Goal: Task Accomplishment & Management: Use online tool/utility

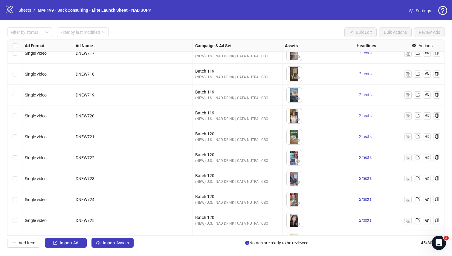
scroll to position [757, 0]
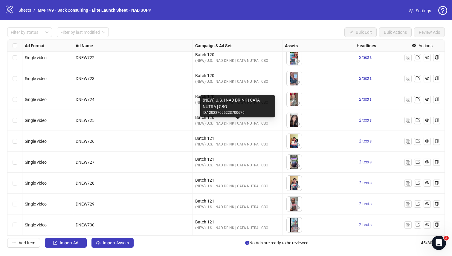
click at [227, 113] on div "ID: 120227095223700676" at bounding box center [238, 113] width 70 height 6
copy div "120227095223700676"
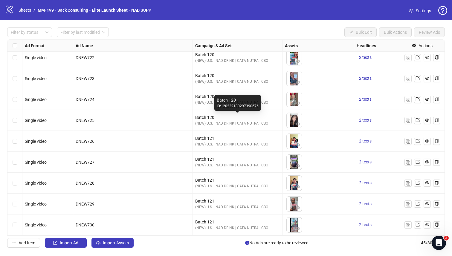
click at [233, 106] on div "ID: 120232180297390676" at bounding box center [238, 106] width 42 height 6
copy div "120232180297390676"
click at [24, 10] on link "Sheets" at bounding box center [24, 10] width 15 height 7
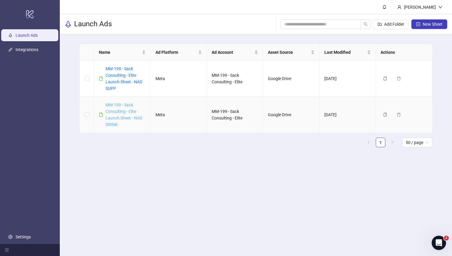
click at [120, 107] on link "MM-199 - Sack Consulting - Elite Launch Sheet - NAD DRINK" at bounding box center [123, 114] width 37 height 24
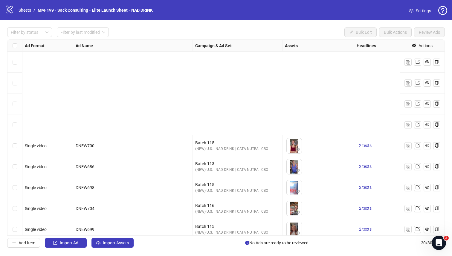
scroll to position [235, 0]
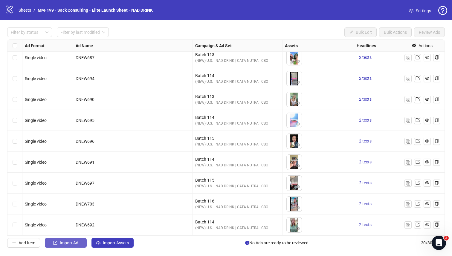
click at [71, 223] on span "Import Ad" at bounding box center [69, 243] width 19 height 5
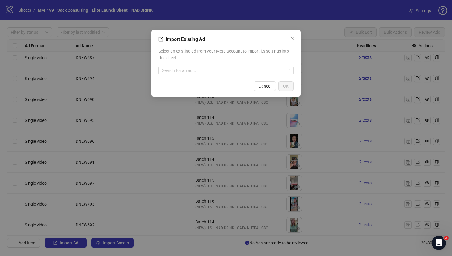
click at [130, 223] on div "Import Existing Ad Select an existing ad from your Meta account to import its s…" at bounding box center [226, 128] width 452 height 256
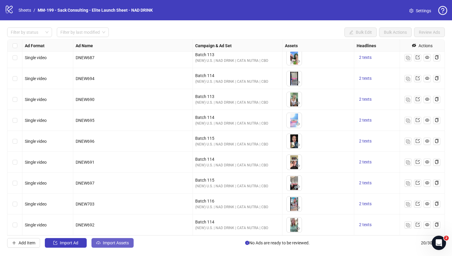
click at [126, 223] on span "Import Assets" at bounding box center [116, 243] width 26 height 5
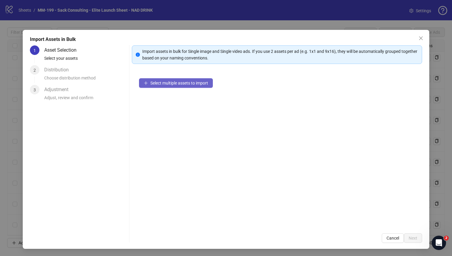
click at [164, 84] on span "Select multiple assets to import" at bounding box center [179, 83] width 58 height 5
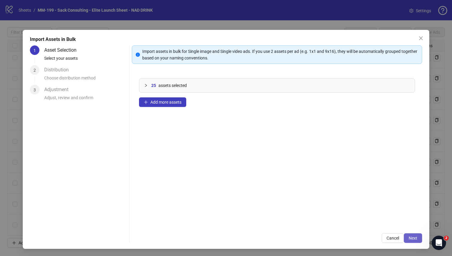
click at [358, 223] on span "Next" at bounding box center [412, 238] width 9 height 5
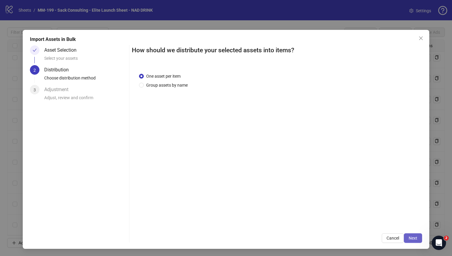
click at [358, 223] on button "Next" at bounding box center [413, 238] width 18 height 10
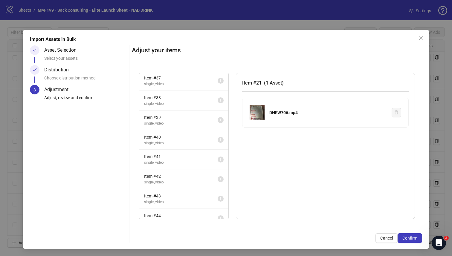
scroll to position [346, 0]
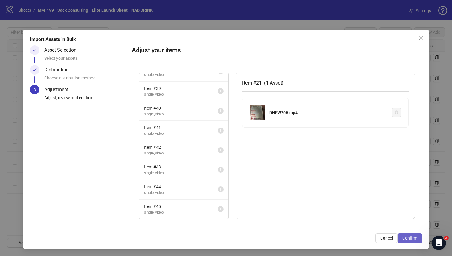
click at [358, 223] on button "Confirm" at bounding box center [409, 238] width 24 height 10
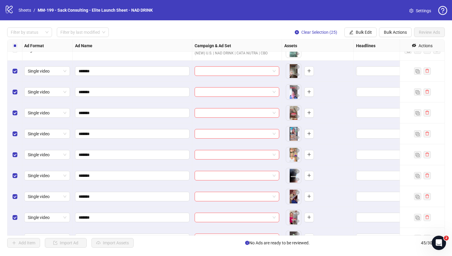
scroll to position [352, 1]
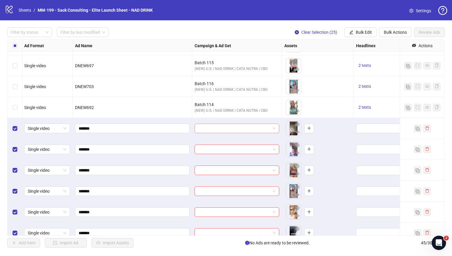
click at [276, 128] on div at bounding box center [236, 129] width 85 height 10
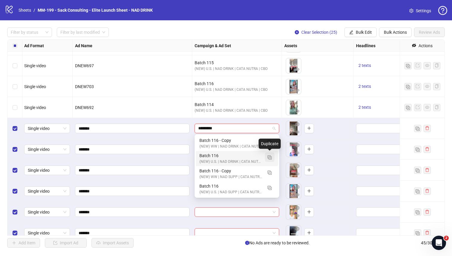
click at [269, 157] on img "button" at bounding box center [269, 157] width 4 height 4
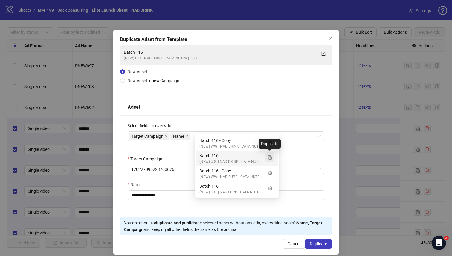
type input "*********"
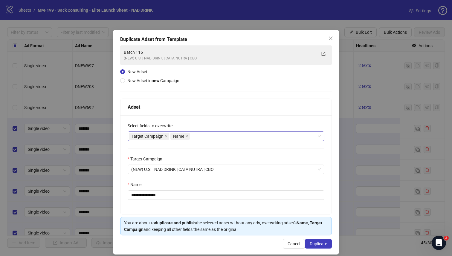
click at [197, 137] on div "Target Campaign Name" at bounding box center [223, 136] width 188 height 8
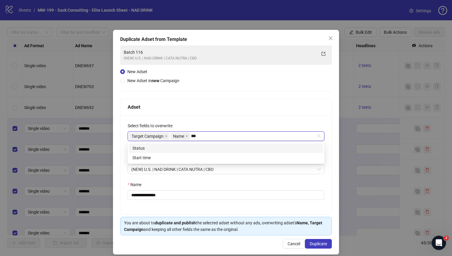
type input "****"
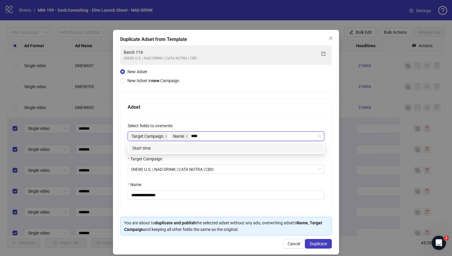
click at [171, 147] on div "Start time" at bounding box center [225, 148] width 187 height 7
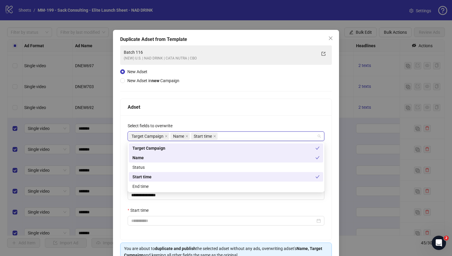
click at [173, 177] on div "Start time" at bounding box center [223, 177] width 183 height 7
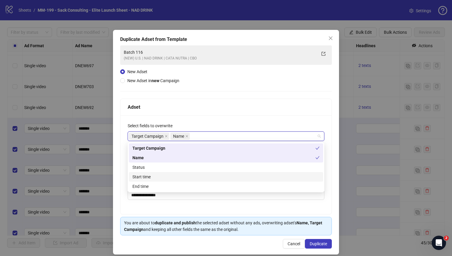
click at [173, 177] on div "Start time" at bounding box center [225, 177] width 187 height 7
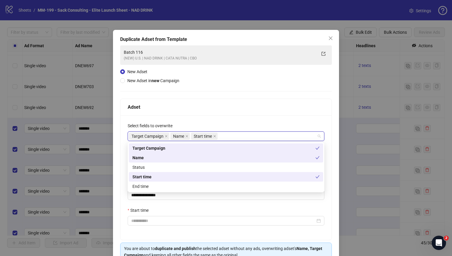
click at [330, 170] on div "**********" at bounding box center [225, 177] width 211 height 125
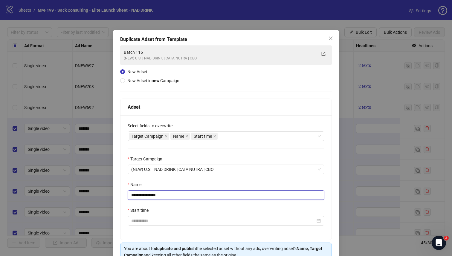
click at [242, 194] on input "**********" at bounding box center [226, 195] width 197 height 10
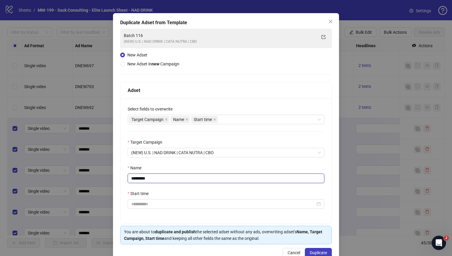
scroll to position [16, 0]
type input "*********"
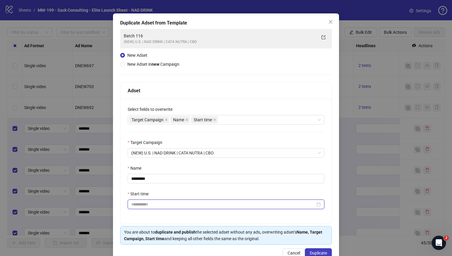
click at [223, 206] on input "Start time" at bounding box center [223, 204] width 184 height 7
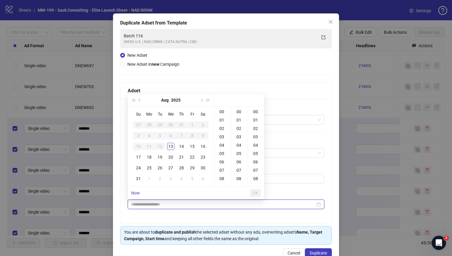
type input "**********"
click at [172, 146] on div "13" at bounding box center [170, 146] width 7 height 7
click at [223, 145] on div "04" at bounding box center [222, 145] width 14 height 8
click at [222, 116] on div "03" at bounding box center [222, 115] width 14 height 8
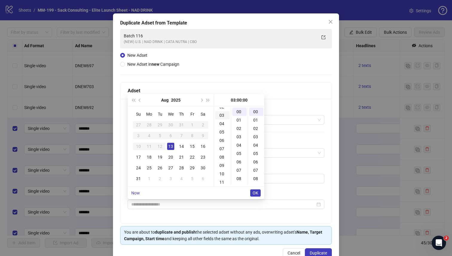
scroll to position [25, 0]
type input "**********"
click at [257, 191] on span "OK" at bounding box center [255, 193] width 6 height 5
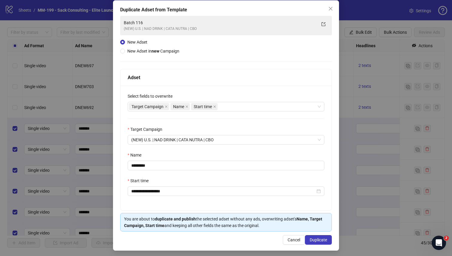
scroll to position [32, 0]
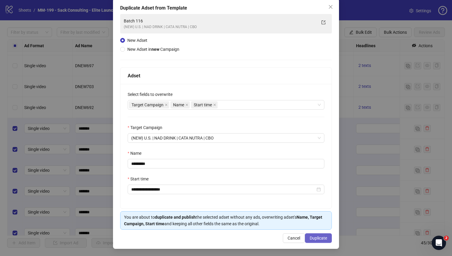
click at [321, 223] on span "Duplicate" at bounding box center [318, 238] width 17 height 5
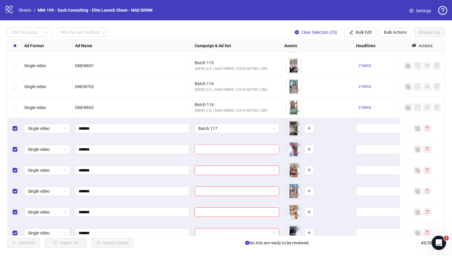
click at [275, 149] on span at bounding box center [236, 149] width 77 height 9
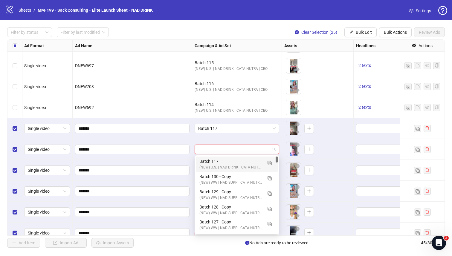
click at [246, 160] on div "Batch 117" at bounding box center [230, 161] width 63 height 7
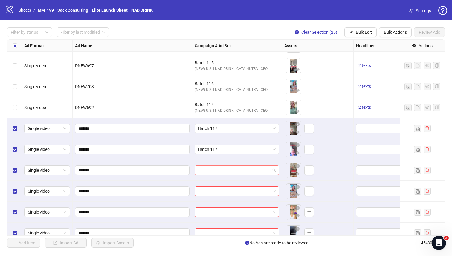
click at [275, 168] on span at bounding box center [236, 170] width 77 height 9
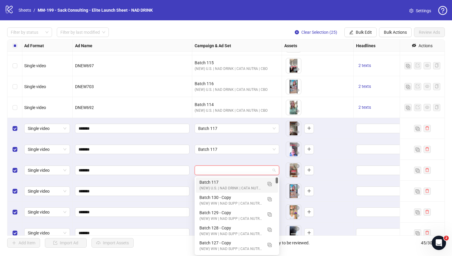
click at [248, 184] on div "Batch 117" at bounding box center [230, 182] width 63 height 7
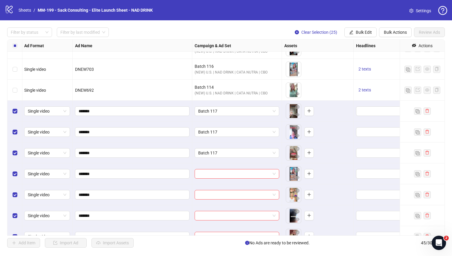
scroll to position [370, 1]
click at [277, 174] on div at bounding box center [236, 174] width 85 height 10
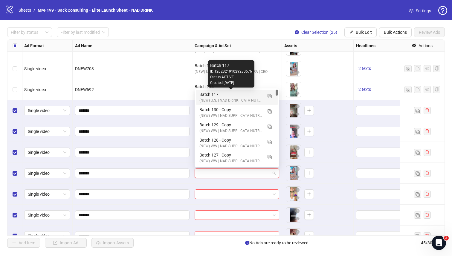
click at [232, 93] on div "Batch 117" at bounding box center [230, 94] width 63 height 7
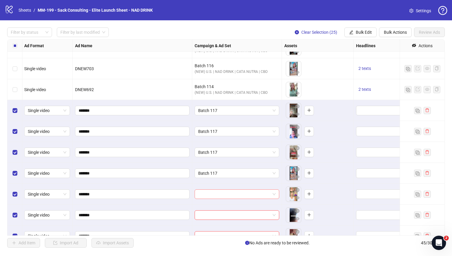
click at [276, 194] on div at bounding box center [236, 194] width 85 height 10
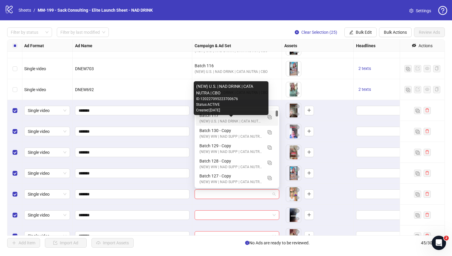
click at [238, 121] on div "(NEW) U.S. | NAD DRINK | CATA NUTRA | CBO" at bounding box center [230, 122] width 63 height 6
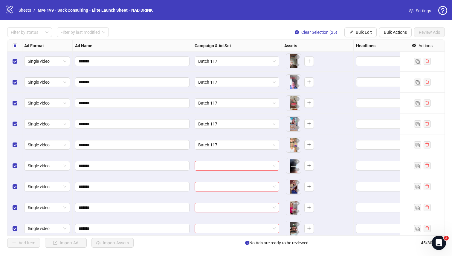
scroll to position [422, 1]
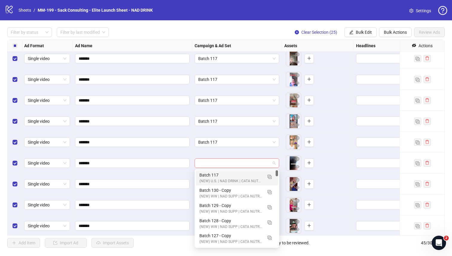
click at [273, 163] on span at bounding box center [236, 163] width 77 height 9
click at [270, 177] on img "button" at bounding box center [269, 177] width 4 height 4
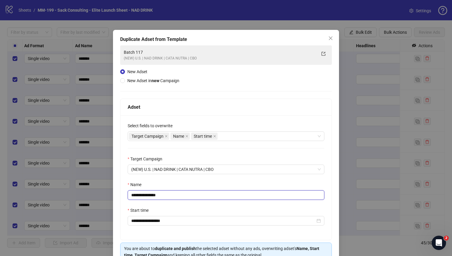
click at [172, 196] on input "**********" at bounding box center [226, 195] width 197 height 10
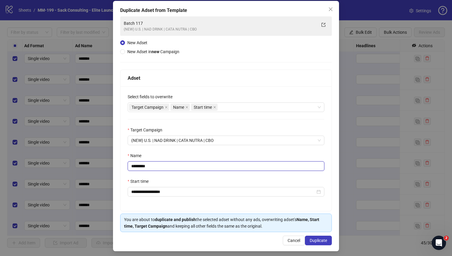
scroll to position [32, 0]
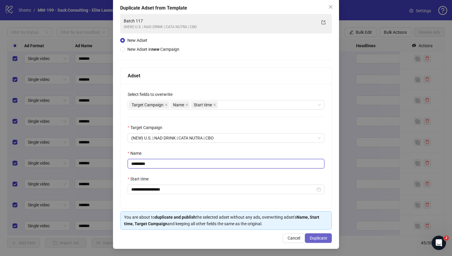
type input "*********"
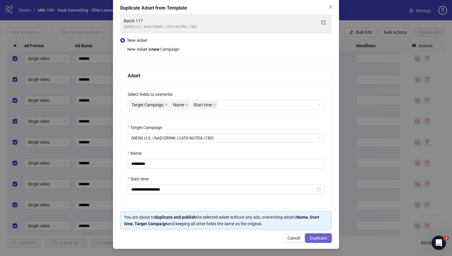
click at [319, 223] on span "Duplicate" at bounding box center [318, 238] width 17 height 5
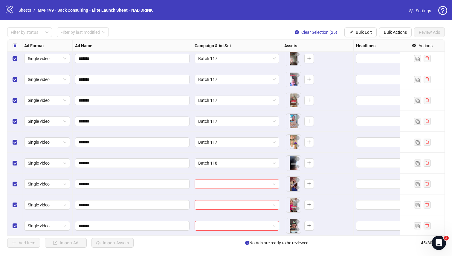
click at [277, 185] on div at bounding box center [236, 184] width 85 height 10
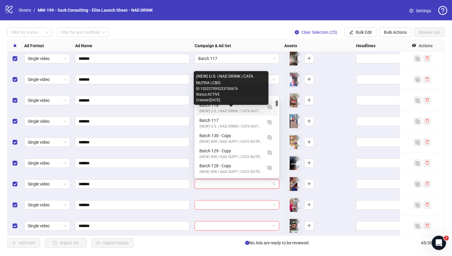
click at [238, 112] on div "(NEW) U.S. | NAD DRINK | CATA NUTRA | CBO" at bounding box center [230, 111] width 63 height 6
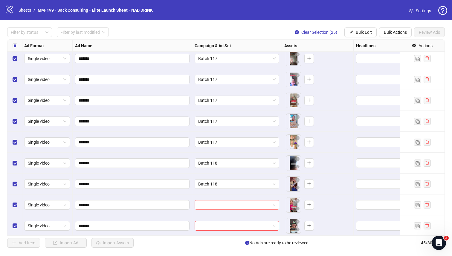
click at [276, 205] on div at bounding box center [236, 205] width 85 height 10
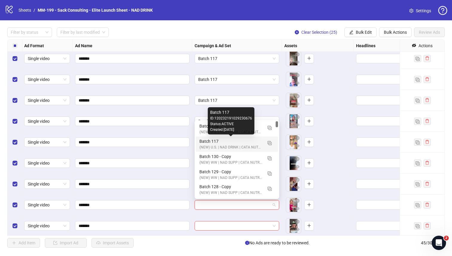
click at [234, 132] on div "Created: [DATE]" at bounding box center [231, 130] width 42 height 6
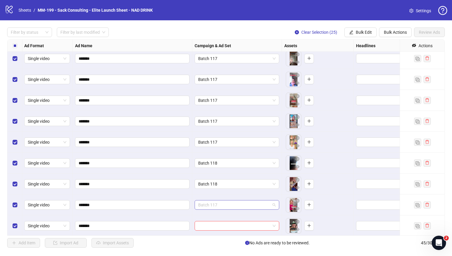
click at [274, 207] on span "Batch 117" at bounding box center [236, 204] width 77 height 9
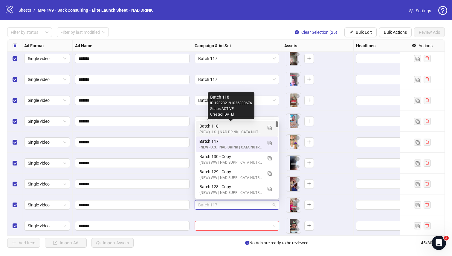
click at [257, 128] on div "Batch 118" at bounding box center [230, 126] width 63 height 7
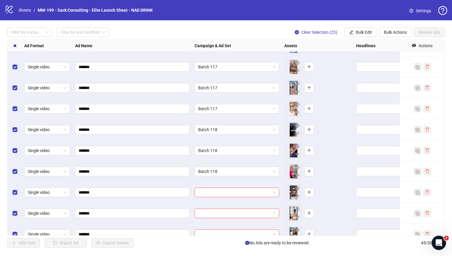
scroll to position [456, 1]
click at [275, 192] on span at bounding box center [236, 192] width 77 height 9
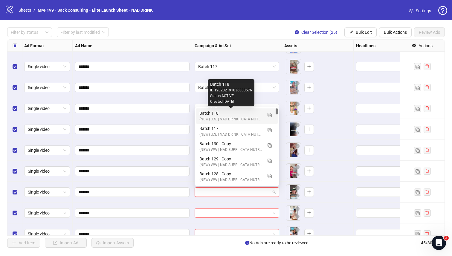
click at [224, 116] on div "Batch 118" at bounding box center [230, 113] width 63 height 7
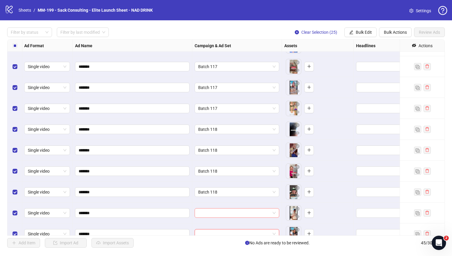
click at [245, 214] on input "search" at bounding box center [234, 213] width 72 height 9
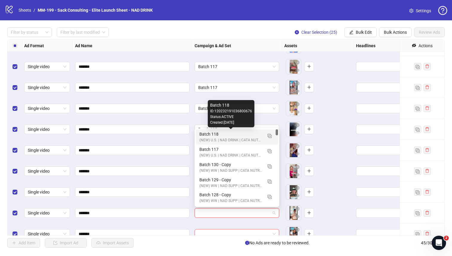
click at [225, 135] on div "Batch 118" at bounding box center [230, 134] width 63 height 7
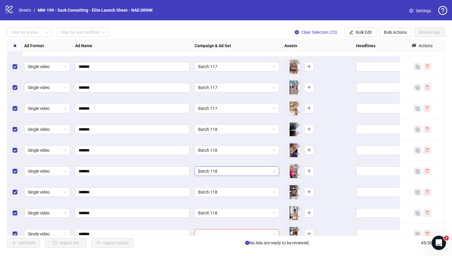
scroll to position [512, 1]
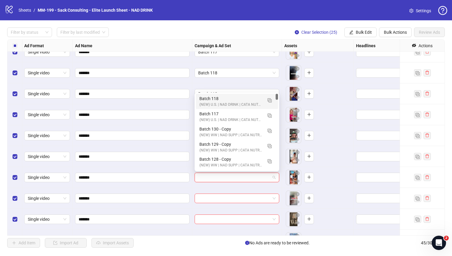
click at [225, 174] on input "search" at bounding box center [234, 177] width 72 height 9
click at [270, 99] on img "button" at bounding box center [269, 100] width 4 height 4
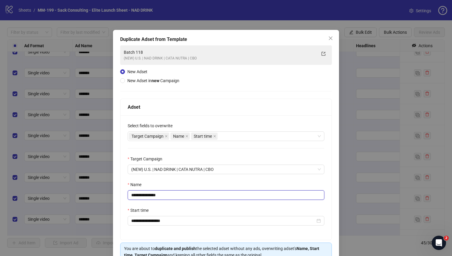
click at [174, 199] on input "**********" at bounding box center [226, 195] width 197 height 10
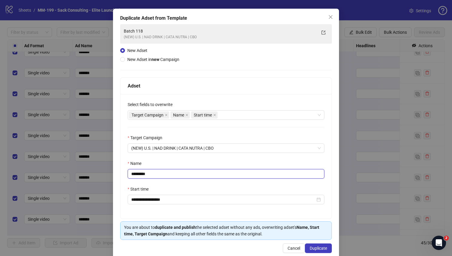
scroll to position [32, 0]
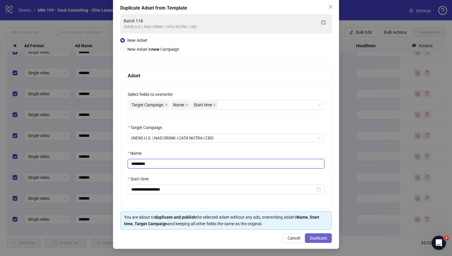
type input "*********"
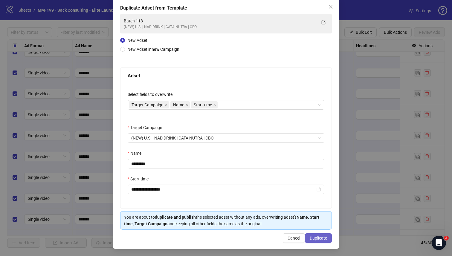
click at [315, 223] on span "Duplicate" at bounding box center [318, 238] width 17 height 5
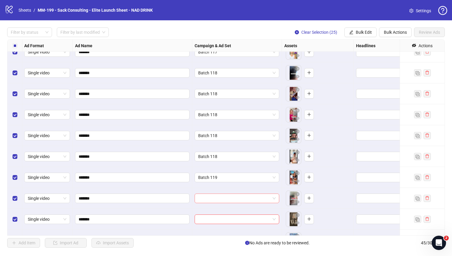
click at [255, 200] on input "search" at bounding box center [234, 198] width 72 height 9
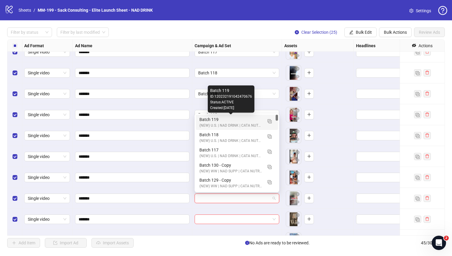
click at [258, 121] on div "Batch 119" at bounding box center [230, 119] width 63 height 7
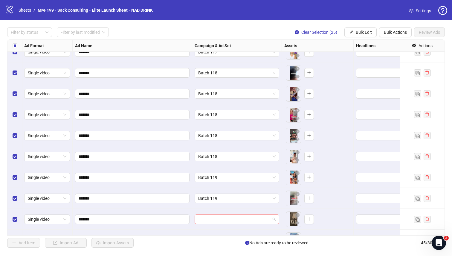
click at [231, 218] on input "search" at bounding box center [234, 219] width 72 height 9
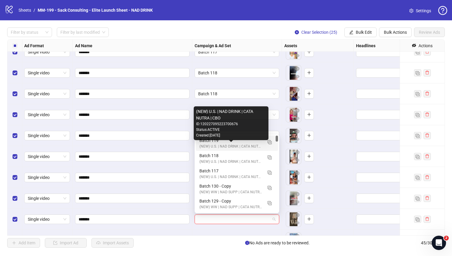
click at [228, 145] on div "(NEW) U.S. | NAD DRINK | CATA NUTRA | CBO" at bounding box center [230, 147] width 63 height 6
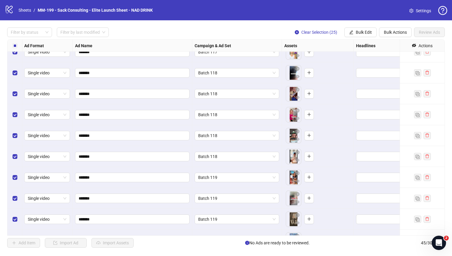
scroll to position [544, 1]
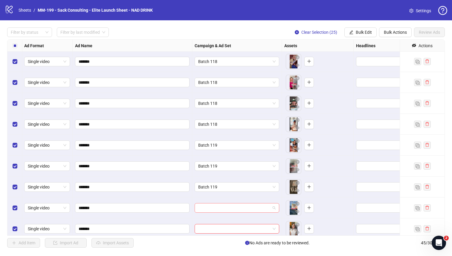
click at [220, 207] on input "search" at bounding box center [234, 207] width 72 height 9
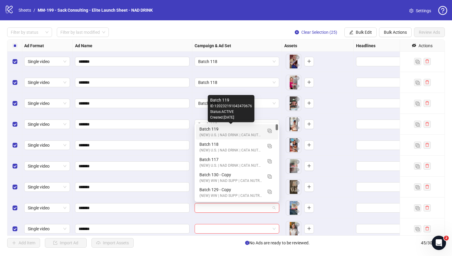
click at [205, 130] on div "Batch 119" at bounding box center [230, 129] width 63 height 7
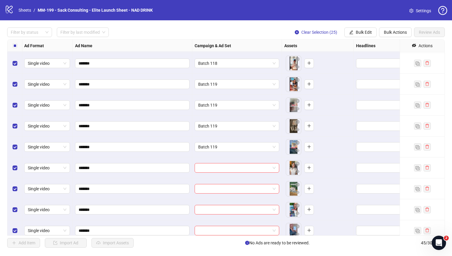
scroll to position [606, 1]
click at [206, 167] on input "search" at bounding box center [234, 167] width 72 height 9
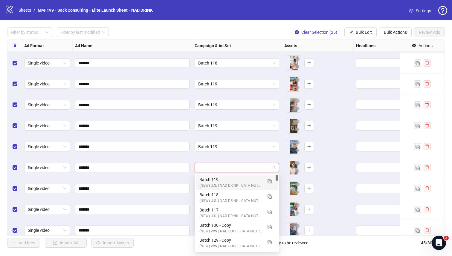
click at [209, 183] on div "(NEW) U.S. | NAD DRINK | CATA NUTRA | CBO" at bounding box center [230, 186] width 63 height 6
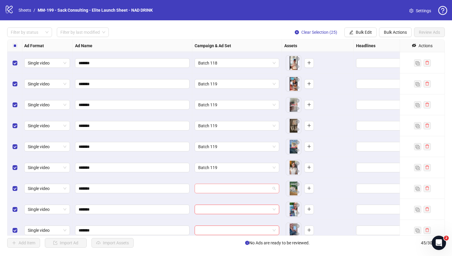
click at [274, 189] on span at bounding box center [236, 188] width 77 height 9
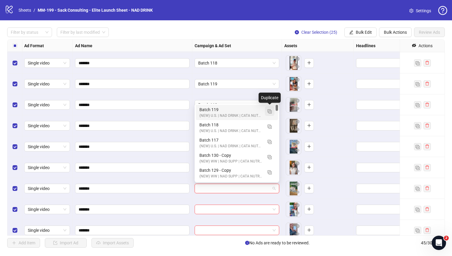
click at [269, 111] on img "button" at bounding box center [269, 111] width 4 height 4
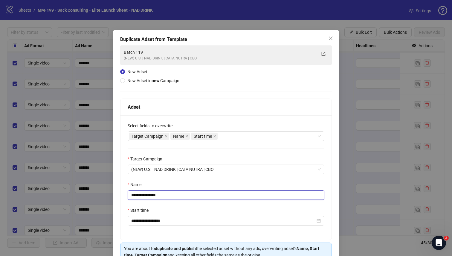
click at [169, 194] on input "**********" at bounding box center [226, 195] width 197 height 10
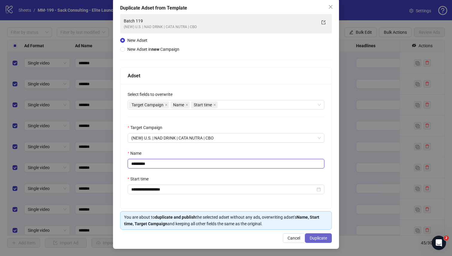
type input "*********"
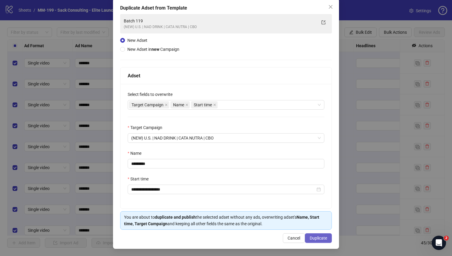
click at [308, 223] on button "Duplicate" at bounding box center [318, 238] width 27 height 10
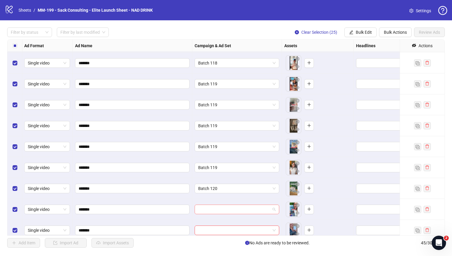
click at [253, 209] on input "search" at bounding box center [234, 209] width 72 height 9
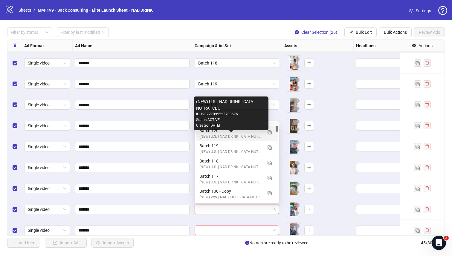
click at [257, 135] on div "(NEW) U.S. | NAD DRINK | CATA NUTRA | CBO" at bounding box center [230, 137] width 63 height 6
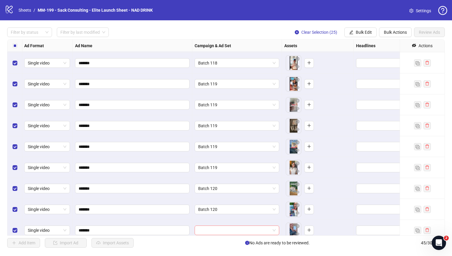
click at [223, 223] on input "search" at bounding box center [234, 230] width 72 height 9
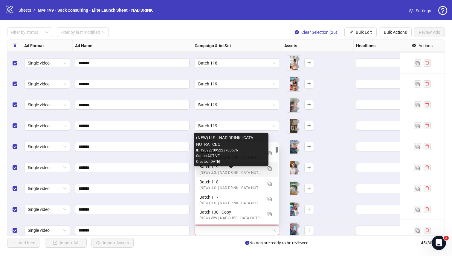
click at [228, 159] on div "Status: ACTIVE" at bounding box center [231, 156] width 70 height 6
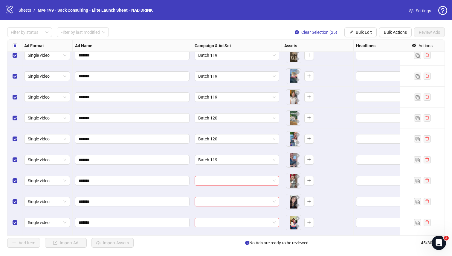
scroll to position [678, 1]
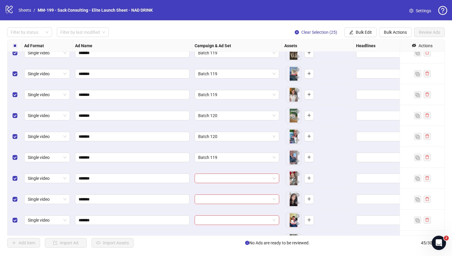
click at [226, 158] on div "Ad Format Ad Name Campaign & Ad Set Assets Headlines Primary Texts Descriptions…" at bounding box center [225, 137] width 437 height 196
click at [226, 156] on span "Batch 119" at bounding box center [236, 157] width 77 height 9
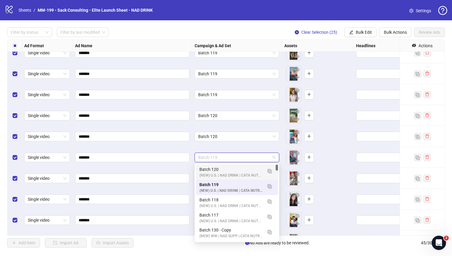
click at [223, 168] on div "Batch 120" at bounding box center [230, 169] width 63 height 7
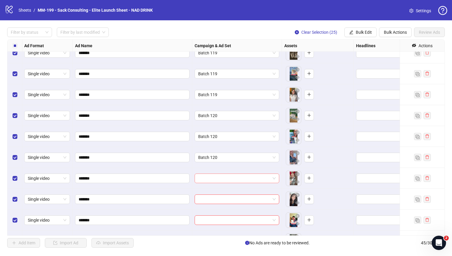
click at [221, 178] on input "search" at bounding box center [234, 178] width 72 height 9
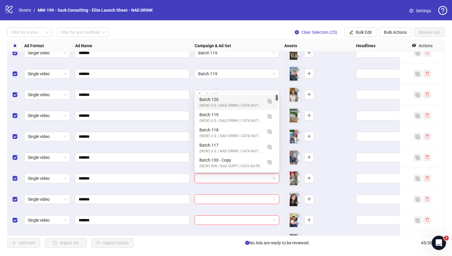
click at [222, 101] on div "Batch 120" at bounding box center [230, 99] width 63 height 7
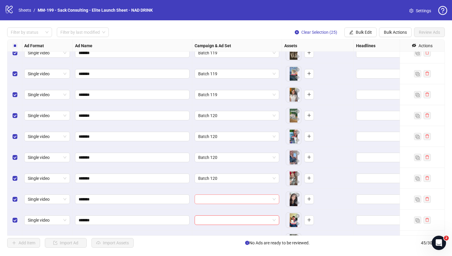
click at [222, 196] on input "search" at bounding box center [234, 199] width 72 height 9
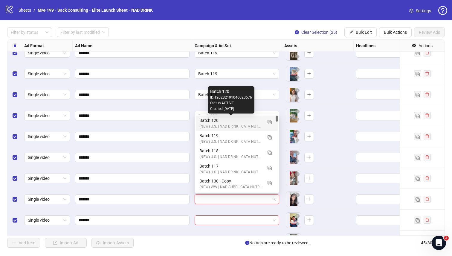
click at [221, 121] on div "Batch 120" at bounding box center [230, 120] width 63 height 7
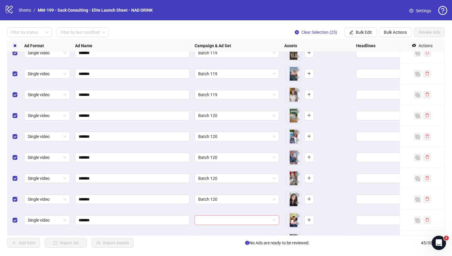
click at [218, 217] on input "search" at bounding box center [234, 220] width 72 height 9
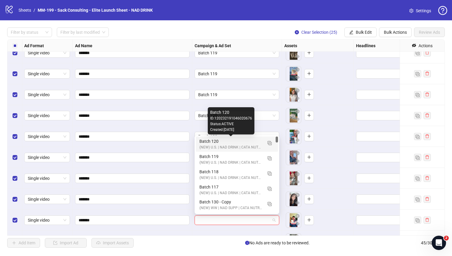
click at [205, 143] on div "Batch 120" at bounding box center [230, 141] width 63 height 7
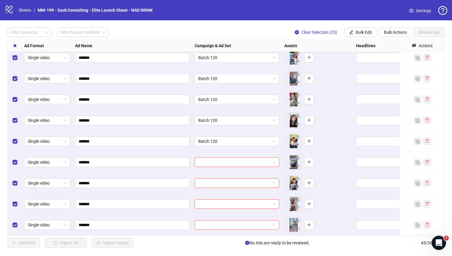
scroll to position [721, 1]
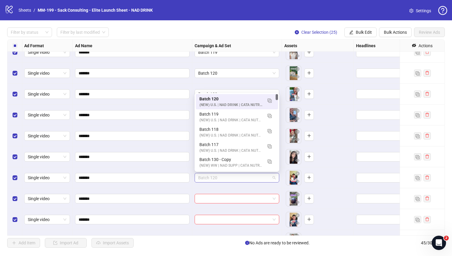
click at [222, 179] on span "Batch 120" at bounding box center [236, 177] width 77 height 9
click at [271, 101] on img "button" at bounding box center [269, 101] width 4 height 4
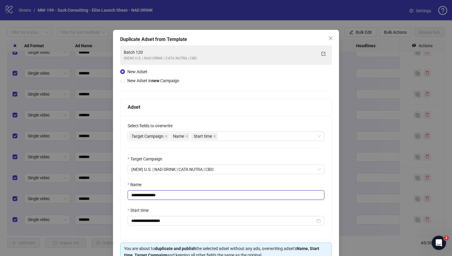
drag, startPoint x: 163, startPoint y: 196, endPoint x: 149, endPoint y: 196, distance: 14.6
click at [149, 196] on input "**********" at bounding box center [226, 195] width 197 height 10
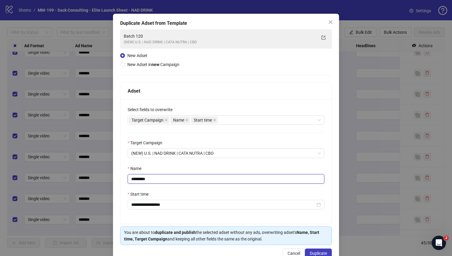
scroll to position [32, 0]
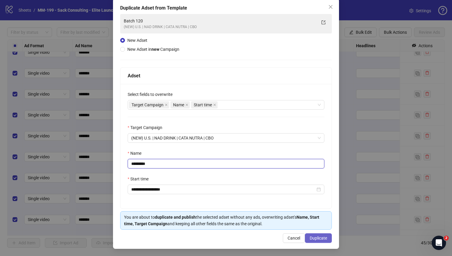
type input "*********"
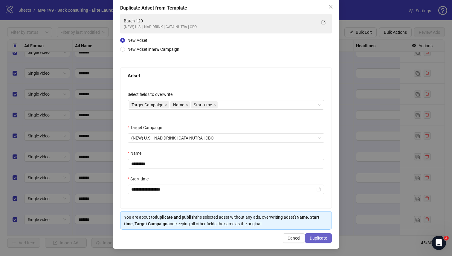
click at [322, 223] on span "Duplicate" at bounding box center [318, 238] width 17 height 5
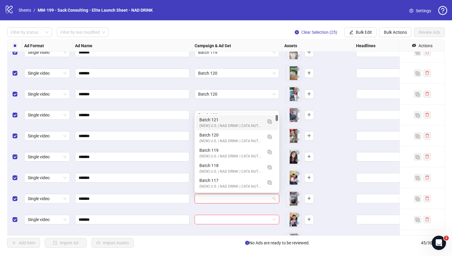
click at [237, 199] on input "search" at bounding box center [234, 198] width 72 height 9
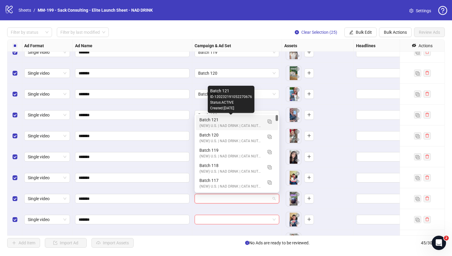
click at [227, 122] on div "Batch 121" at bounding box center [230, 120] width 63 height 7
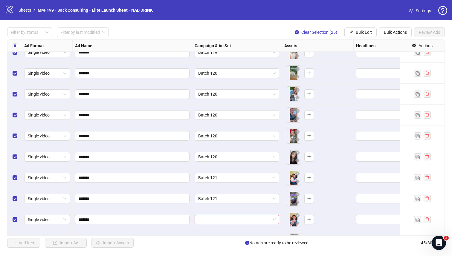
scroll to position [757, 1]
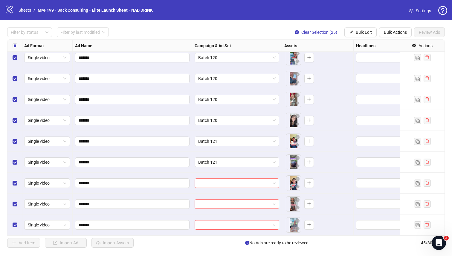
click at [208, 183] on input "search" at bounding box center [234, 183] width 72 height 9
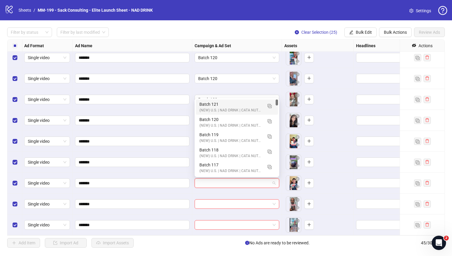
click at [200, 110] on div "(NEW) U.S. | NAD DRINK | CATA NUTRA | CBO" at bounding box center [230, 111] width 63 height 6
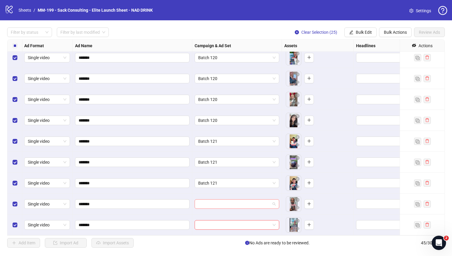
click at [197, 205] on div at bounding box center [236, 204] width 85 height 10
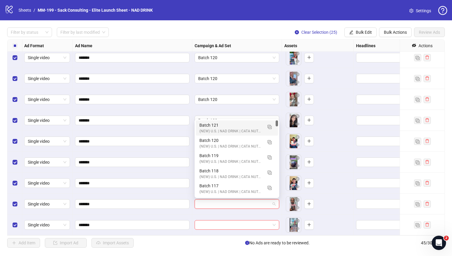
click at [200, 130] on div "(NEW) U.S. | NAD DRINK | CATA NUTRA | CBO" at bounding box center [230, 131] width 63 height 6
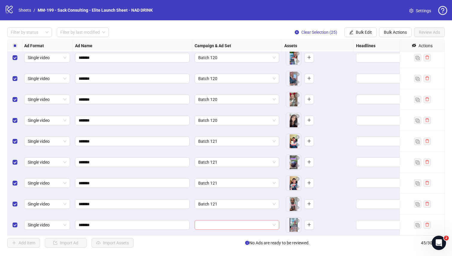
click at [209, 223] on input "search" at bounding box center [234, 224] width 72 height 9
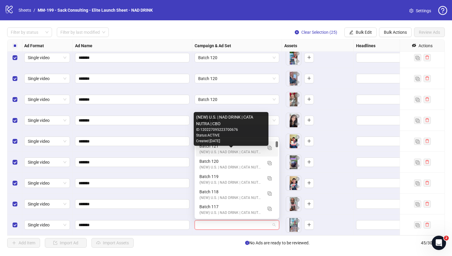
click at [205, 151] on div "(NEW) U.S. | NAD DRINK | CATA NUTRA | CBO" at bounding box center [230, 152] width 63 height 6
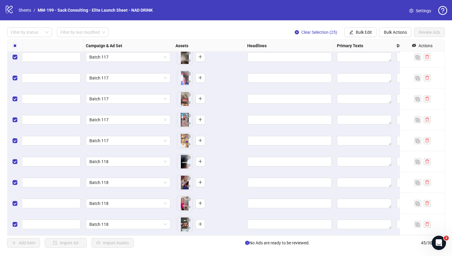
scroll to position [420, 109]
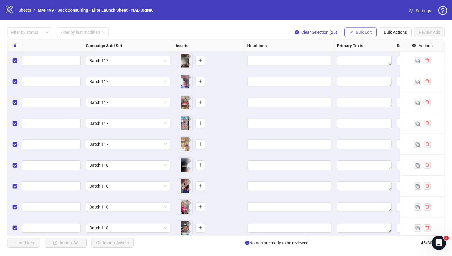
click at [358, 32] on span "Bulk Edit" at bounding box center [364, 32] width 16 height 5
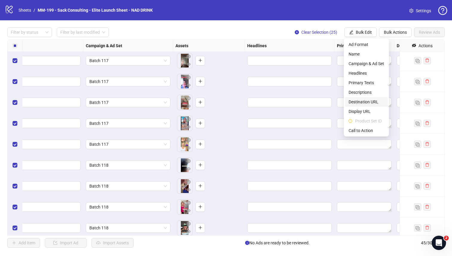
click at [358, 101] on span "Destination URL" at bounding box center [366, 102] width 36 height 7
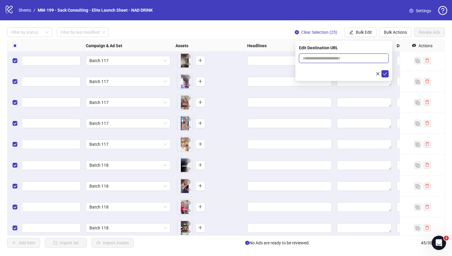
click at [338, 59] on input "text" at bounding box center [341, 58] width 78 height 7
paste input "**********"
type input "**********"
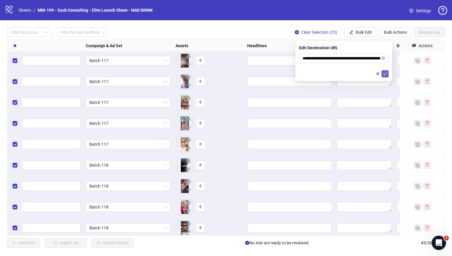
click at [358, 76] on span "submit" at bounding box center [385, 73] width 4 height 5
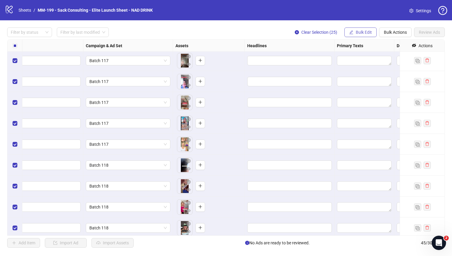
click at [358, 33] on span "Bulk Edit" at bounding box center [364, 32] width 16 height 5
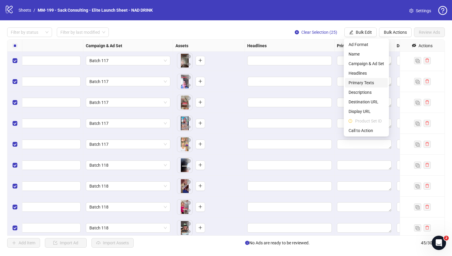
click at [358, 83] on span "Primary Texts" at bounding box center [366, 82] width 36 height 7
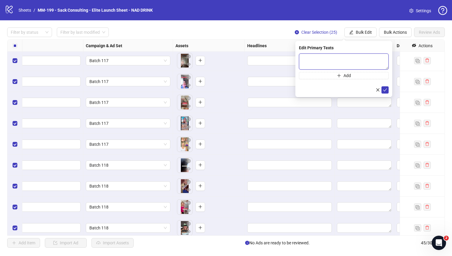
click at [340, 65] on textarea at bounding box center [344, 61] width 90 height 16
paste textarea "**********"
type textarea "**********"
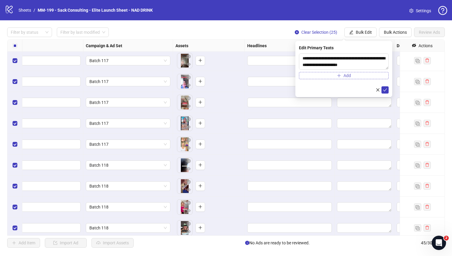
click at [330, 77] on button "Add" at bounding box center [344, 75] width 90 height 7
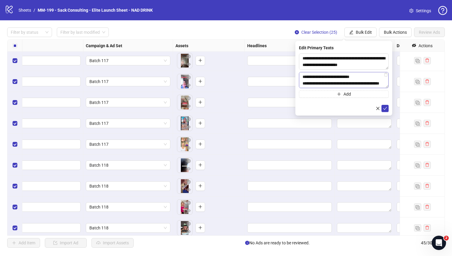
scroll to position [92, 0]
paste textarea "**********"
type textarea "**********"
click at [358, 109] on icon "check" at bounding box center [385, 108] width 4 height 4
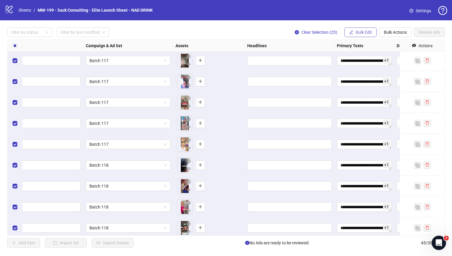
click at [358, 30] on span "Bulk Edit" at bounding box center [364, 32] width 16 height 5
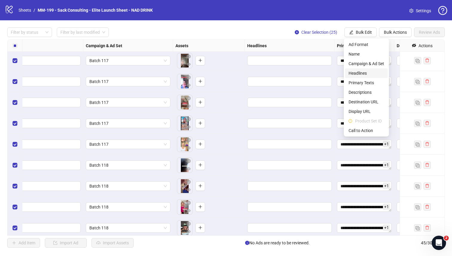
click at [358, 74] on span "Headlines" at bounding box center [366, 73] width 36 height 7
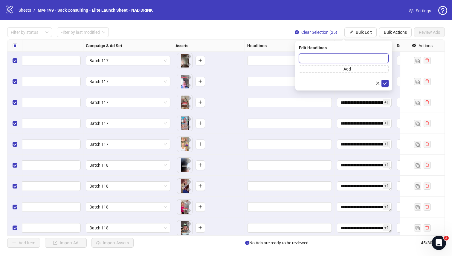
click at [343, 58] on input "text" at bounding box center [344, 58] width 90 height 10
paste input "**********"
type input "**********"
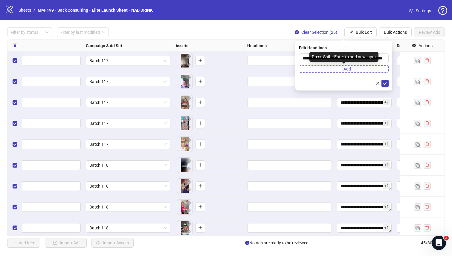
click at [346, 71] on span "Add" at bounding box center [346, 69] width 7 height 5
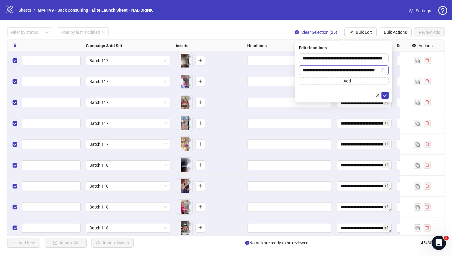
scroll to position [0, 15]
type input "**********"
click at [358, 94] on icon "check" at bounding box center [385, 95] width 4 height 4
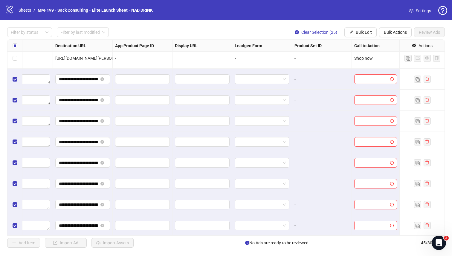
scroll to position [405, 540]
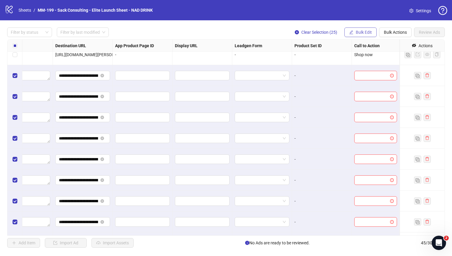
click at [358, 35] on button "Bulk Edit" at bounding box center [360, 32] width 32 height 10
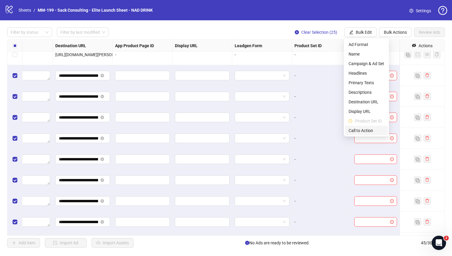
click at [358, 130] on span "Call to Action" at bounding box center [366, 130] width 36 height 7
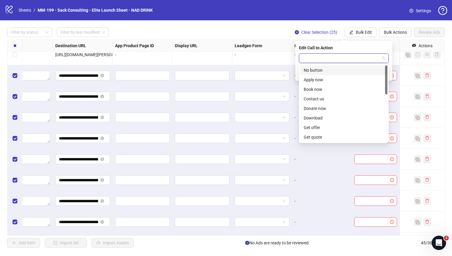
click at [358, 56] on input "search" at bounding box center [340, 58] width 77 height 9
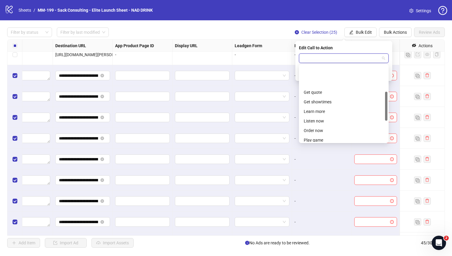
scroll to position [124, 0]
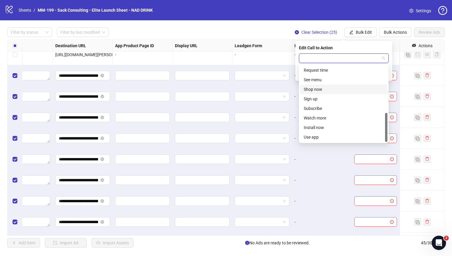
click at [333, 86] on div "Shop now" at bounding box center [344, 89] width 80 height 7
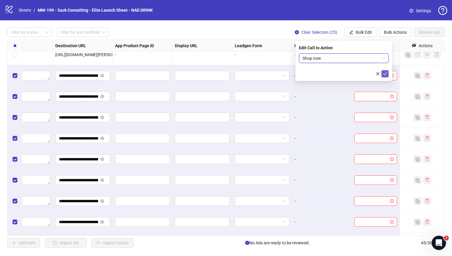
click at [358, 73] on icon "check" at bounding box center [385, 74] width 4 height 4
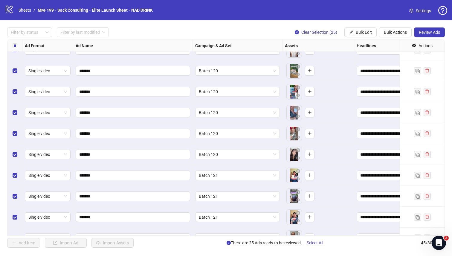
scroll to position [757, 0]
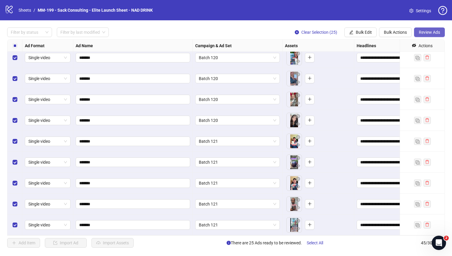
click at [358, 31] on span "Review Ads" at bounding box center [429, 32] width 21 height 5
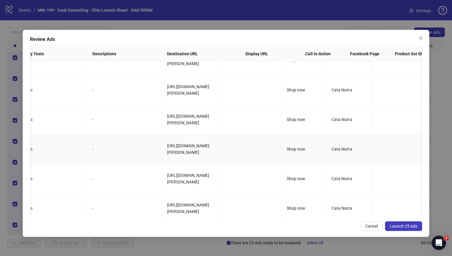
scroll to position [0, 0]
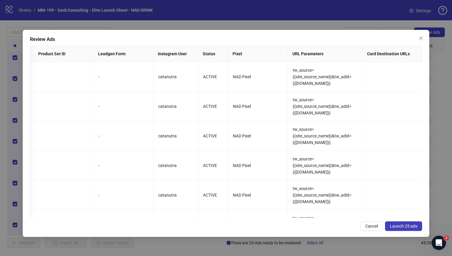
click at [358, 223] on span "Launch 25 ads" at bounding box center [403, 226] width 27 height 5
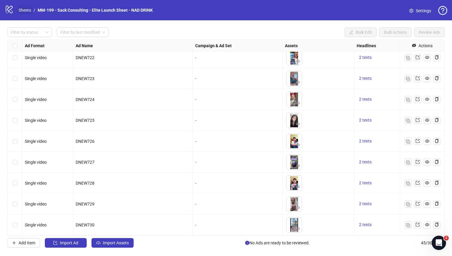
click at [20, 9] on link "Sheets" at bounding box center [24, 10] width 15 height 7
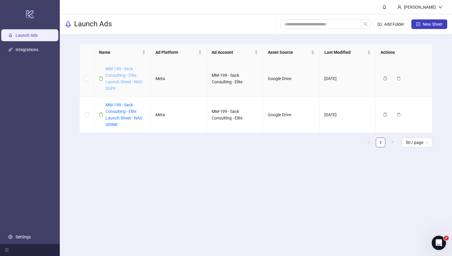
click at [123, 76] on link "MM-199 - Sack Consulting - Elite Launch Sheet - NAD SUPP" at bounding box center [123, 78] width 37 height 24
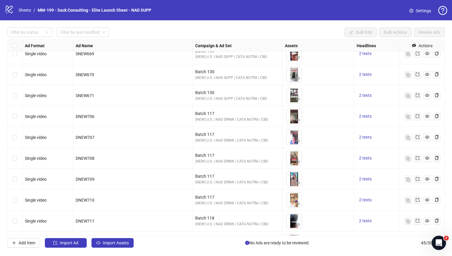
scroll to position [320, 0]
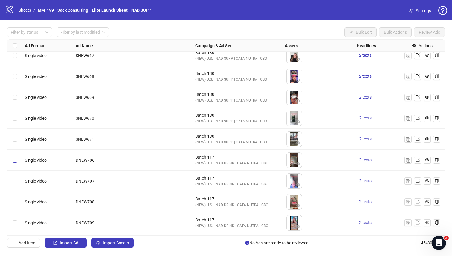
click at [13, 163] on label "Select row 21" at bounding box center [15, 160] width 5 height 7
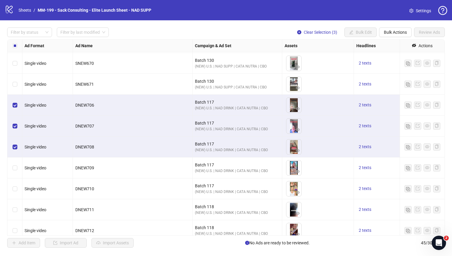
scroll to position [384, 0]
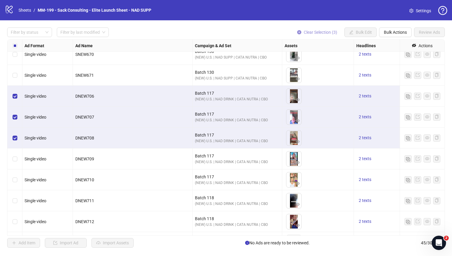
click at [325, 34] on span "Clear Selection (3)" at bounding box center [320, 32] width 33 height 5
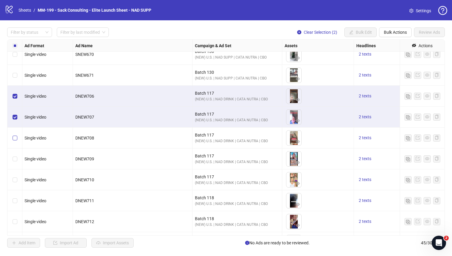
click at [15, 135] on label "Select row 23" at bounding box center [15, 138] width 5 height 7
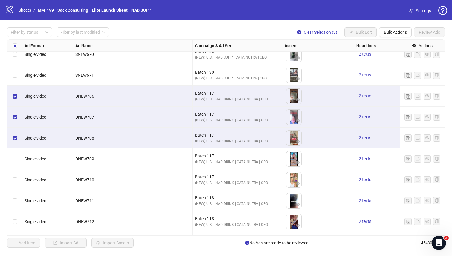
click at [28, 157] on span "Single video" at bounding box center [35, 159] width 22 height 5
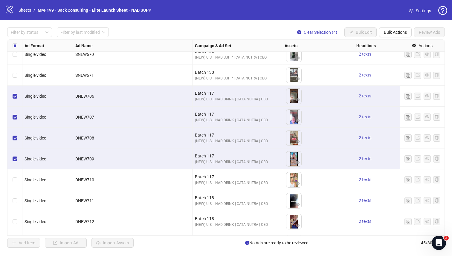
click at [16, 174] on div "Select row 25" at bounding box center [14, 179] width 15 height 21
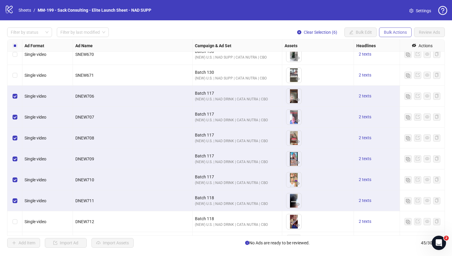
click at [358, 30] on span "Bulk Actions" at bounding box center [395, 32] width 23 height 5
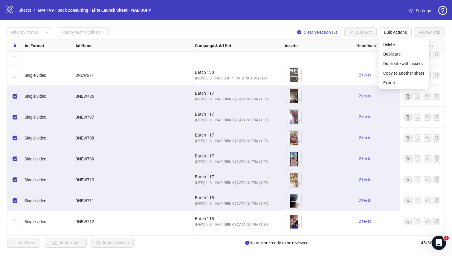
scroll to position [493, 0]
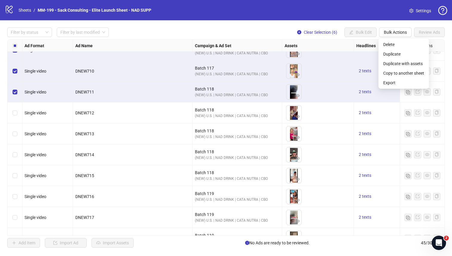
click at [12, 117] on div "Select row 27" at bounding box center [14, 112] width 15 height 21
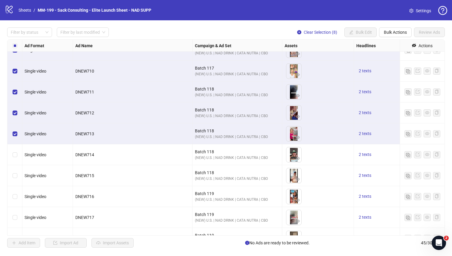
click at [12, 148] on div "Select row 29" at bounding box center [14, 154] width 15 height 21
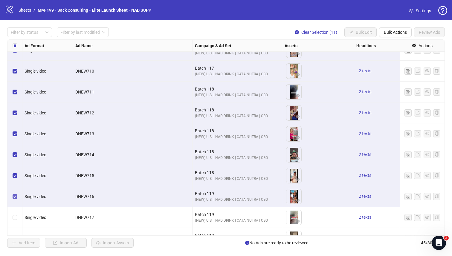
scroll to position [513, 0]
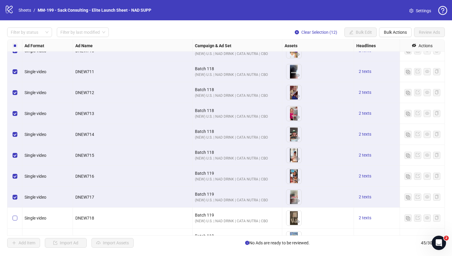
click at [14, 215] on label "Select row 33" at bounding box center [15, 218] width 5 height 7
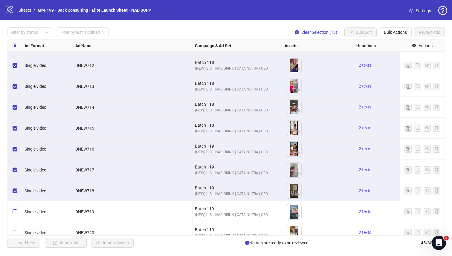
click at [14, 214] on label "Select row 34" at bounding box center [15, 212] width 5 height 7
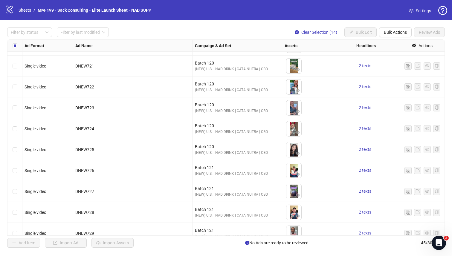
scroll to position [757, 0]
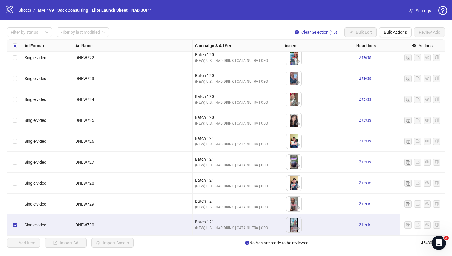
click at [14, 210] on div "Select row 44" at bounding box center [14, 204] width 15 height 21
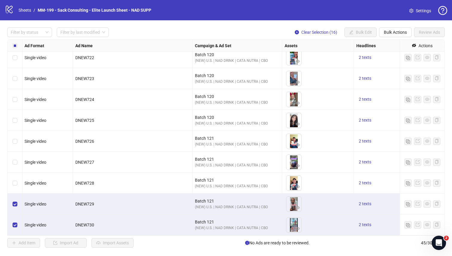
click at [15, 176] on div "Select row 43" at bounding box center [14, 183] width 15 height 21
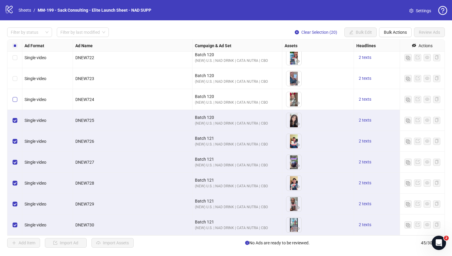
click at [16, 102] on label "Select row 39" at bounding box center [15, 99] width 5 height 7
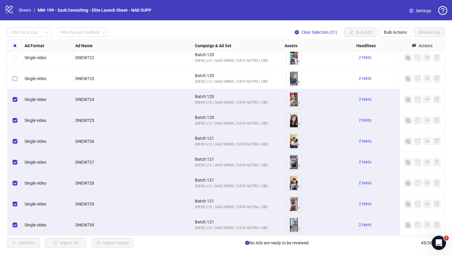
click at [16, 82] on label "Select row 38" at bounding box center [15, 78] width 5 height 7
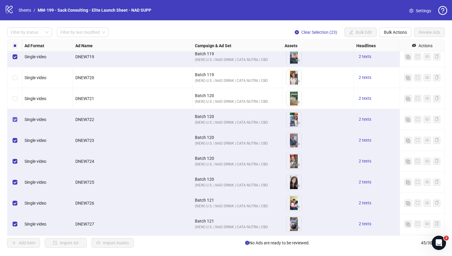
scroll to position [683, 0]
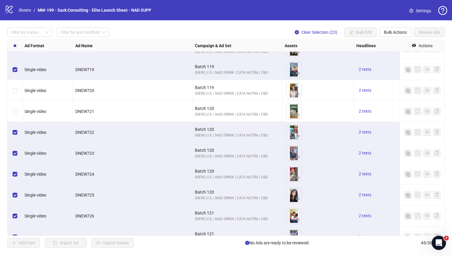
click at [13, 86] on div "Select row 35" at bounding box center [14, 90] width 15 height 21
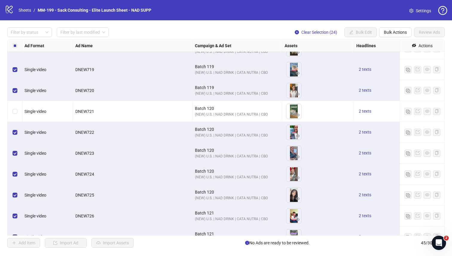
click at [13, 106] on div "Select row 36" at bounding box center [14, 111] width 15 height 21
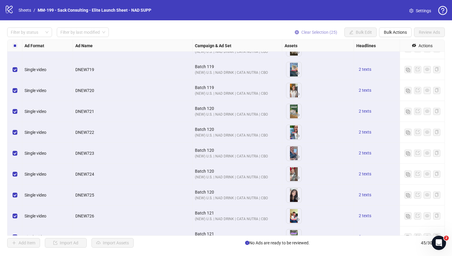
click at [311, 33] on span "Clear Selection (25)" at bounding box center [319, 32] width 36 height 5
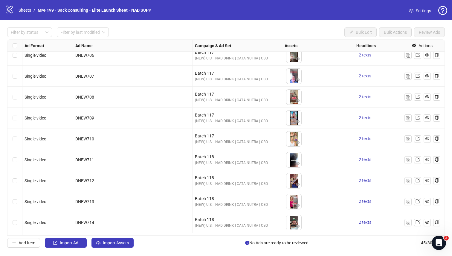
scroll to position [379, 0]
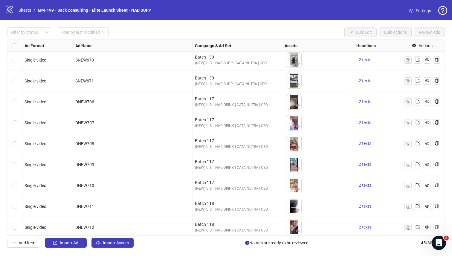
drag, startPoint x: 11, startPoint y: 103, endPoint x: 11, endPoint y: 166, distance: 62.7
click at [11, 166] on div at bounding box center [14, 137] width 15 height 953
click at [17, 107] on div "Select row 21" at bounding box center [14, 101] width 15 height 21
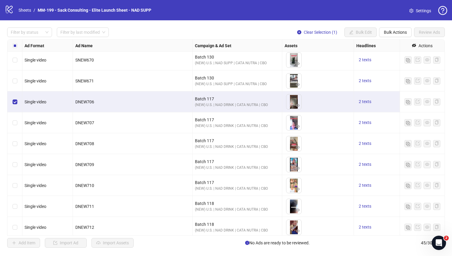
click at [17, 124] on div "Select row 22" at bounding box center [14, 122] width 15 height 21
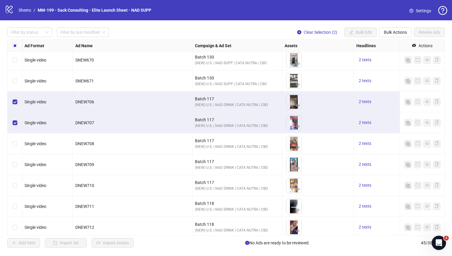
click at [17, 136] on div "Select row 23" at bounding box center [14, 143] width 15 height 21
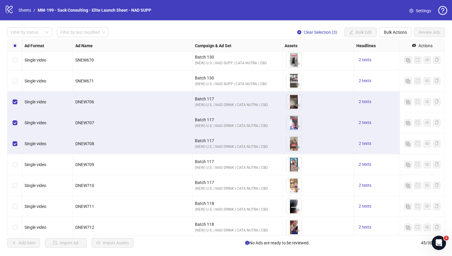
click at [17, 160] on div "Select row 24" at bounding box center [14, 164] width 15 height 21
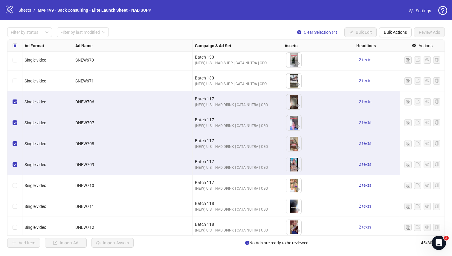
click at [13, 180] on div "Select row 25" at bounding box center [14, 185] width 15 height 21
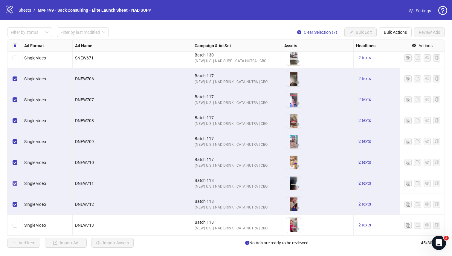
scroll to position [424, 1]
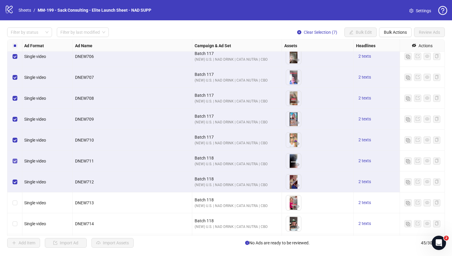
click at [15, 206] on label "Select row 28" at bounding box center [15, 203] width 5 height 7
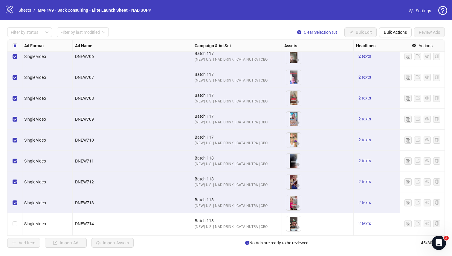
click at [13, 223] on div "Select row 29" at bounding box center [14, 223] width 15 height 21
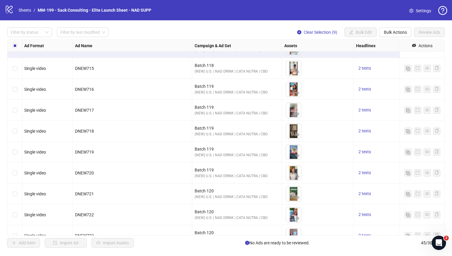
scroll to position [757, 1]
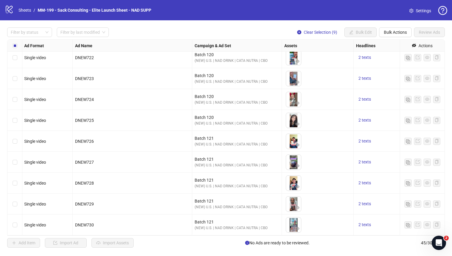
click at [15, 220] on div "Select row 45" at bounding box center [14, 225] width 15 height 21
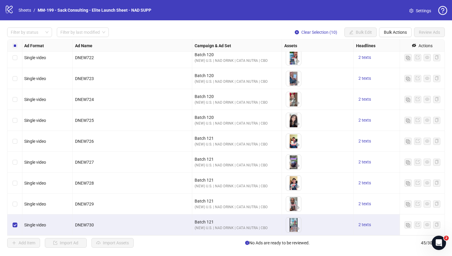
click at [15, 200] on div "Select row 44" at bounding box center [14, 204] width 15 height 21
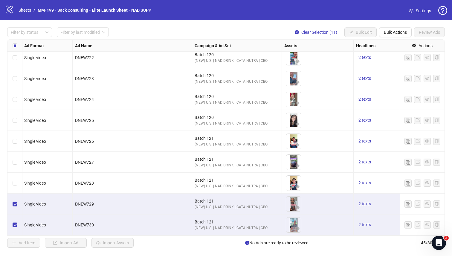
click at [15, 189] on div "Select row 43" at bounding box center [14, 183] width 15 height 21
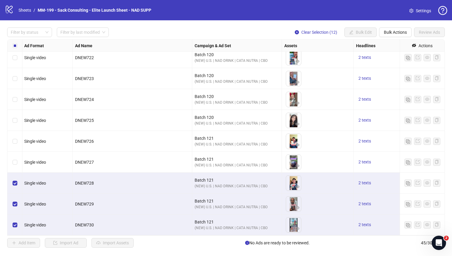
click at [15, 167] on div "Select row 42" at bounding box center [14, 162] width 15 height 21
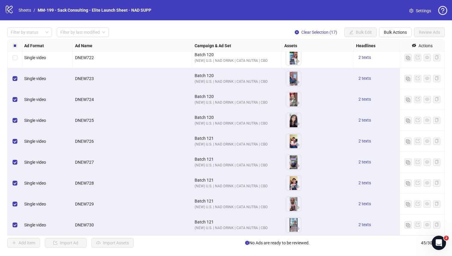
click at [15, 64] on div "Select row 37" at bounding box center [14, 57] width 15 height 21
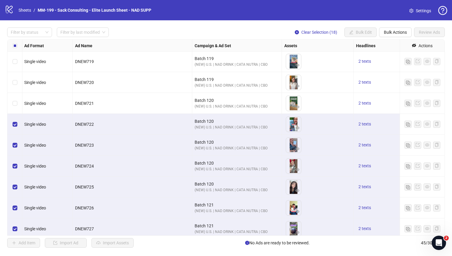
scroll to position [688, 0]
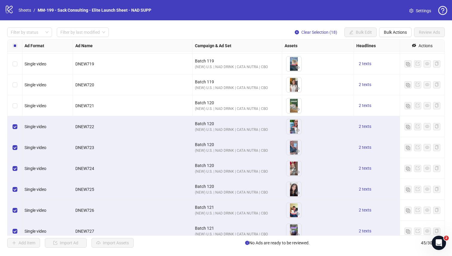
click at [15, 70] on div "Select row 34" at bounding box center [14, 63] width 15 height 21
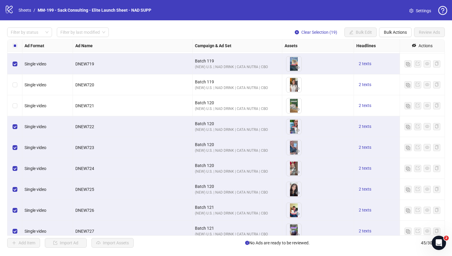
click at [15, 79] on div "Select row 35" at bounding box center [14, 84] width 15 height 21
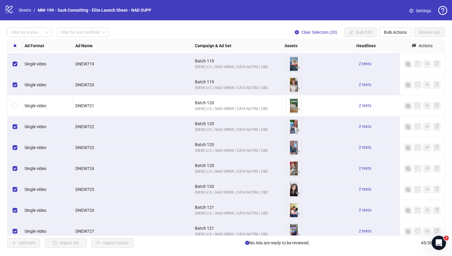
click at [15, 102] on div "Select row 36" at bounding box center [14, 105] width 15 height 21
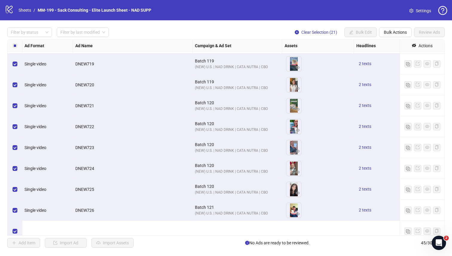
scroll to position [632, 0]
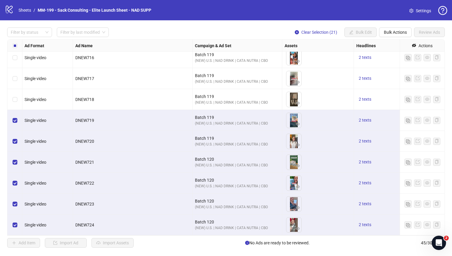
click at [15, 102] on label "Select row 33" at bounding box center [15, 99] width 5 height 7
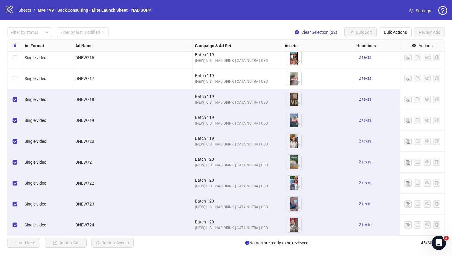
click at [15, 82] on div "Select row 32" at bounding box center [14, 78] width 15 height 21
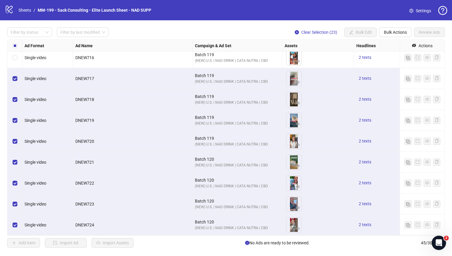
click at [15, 63] on div "Select row 31" at bounding box center [14, 57] width 15 height 21
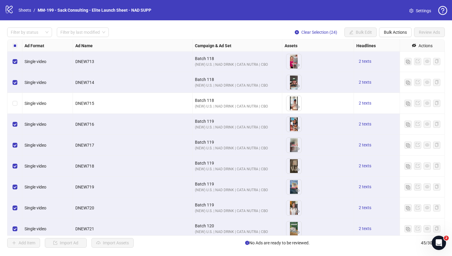
scroll to position [564, 0]
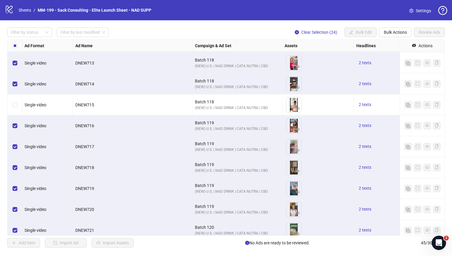
click at [16, 97] on div "Select row 30" at bounding box center [14, 104] width 15 height 21
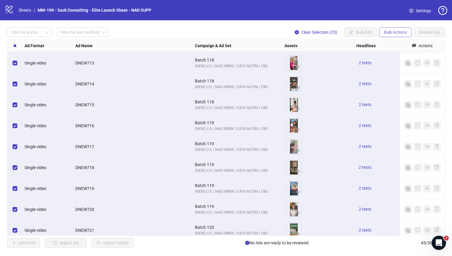
click at [358, 30] on span "Bulk Actions" at bounding box center [395, 32] width 23 height 5
click at [358, 46] on span "Delete" at bounding box center [403, 44] width 41 height 7
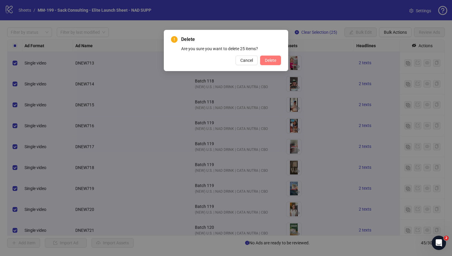
click at [280, 59] on button "Delete" at bounding box center [270, 61] width 21 height 10
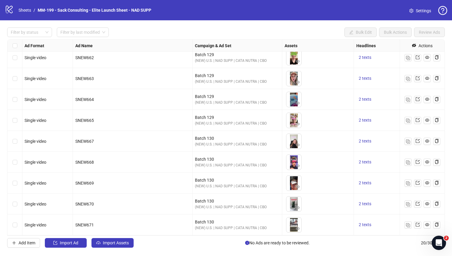
scroll to position [235, 0]
click at [120, 223] on span "Import Assets" at bounding box center [116, 243] width 26 height 5
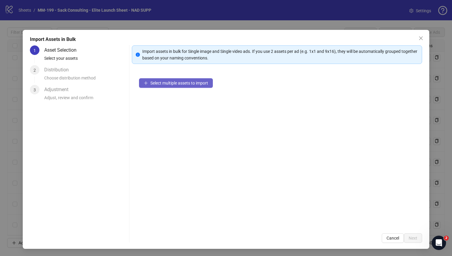
click at [171, 83] on span "Select multiple assets to import" at bounding box center [179, 83] width 58 height 5
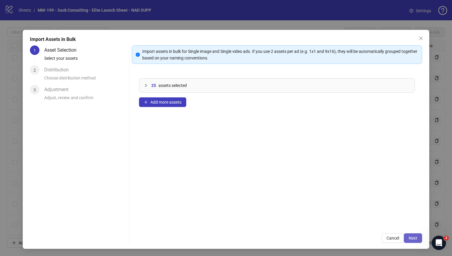
click at [358, 223] on span "Next" at bounding box center [412, 238] width 9 height 5
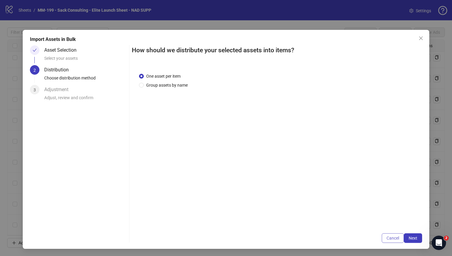
click at [358, 223] on span "Cancel" at bounding box center [392, 238] width 13 height 5
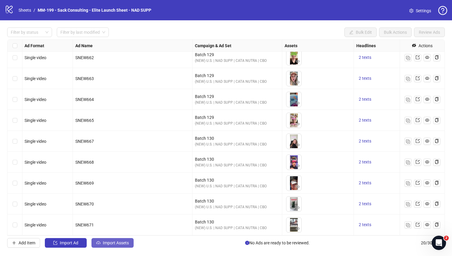
click at [114, 223] on span "Import Assets" at bounding box center [116, 243] width 26 height 5
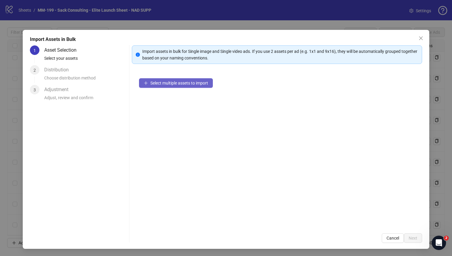
click at [193, 87] on button "Select multiple assets to import" at bounding box center [176, 83] width 74 height 10
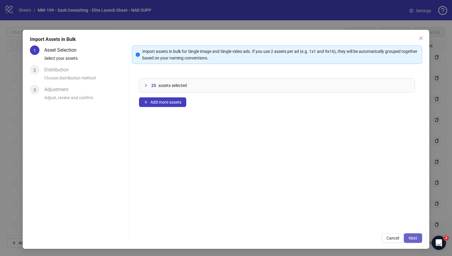
click at [358, 223] on span "Next" at bounding box center [412, 238] width 9 height 5
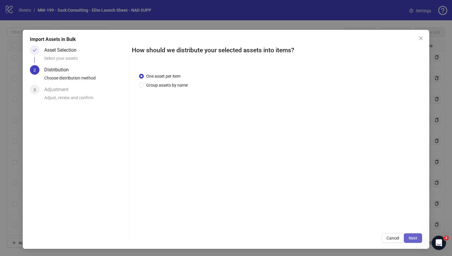
click at [358, 223] on span "Next" at bounding box center [412, 238] width 9 height 5
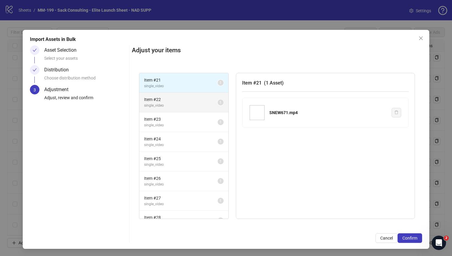
click at [185, 105] on span "single_video" at bounding box center [180, 106] width 73 height 6
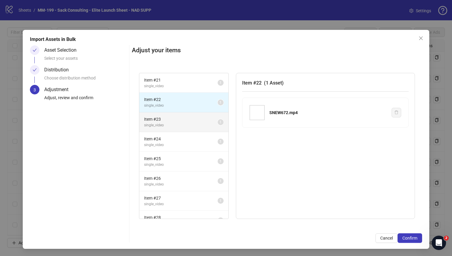
click at [184, 119] on span "Item # 23" at bounding box center [180, 119] width 73 height 7
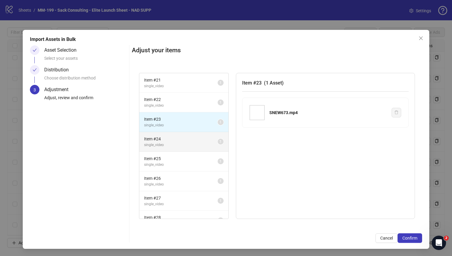
click at [184, 143] on span "single_video" at bounding box center [180, 145] width 73 height 6
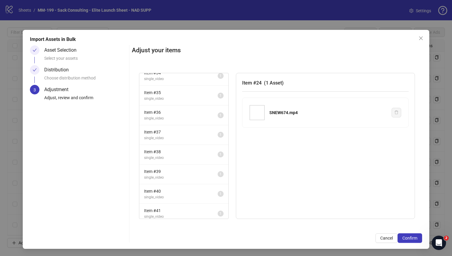
scroll to position [346, 0]
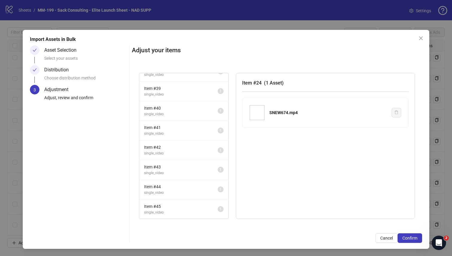
click at [184, 143] on li "Item # 42 single_video 1" at bounding box center [183, 150] width 89 height 20
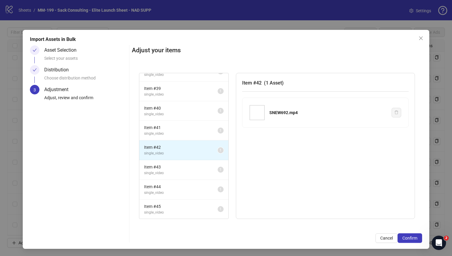
scroll to position [0, 0]
click at [174, 206] on span "Item # 45" at bounding box center [180, 206] width 73 height 7
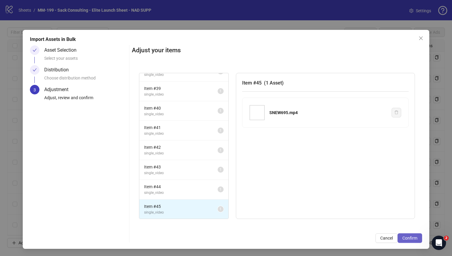
click at [358, 223] on span "Confirm" at bounding box center [409, 238] width 15 height 5
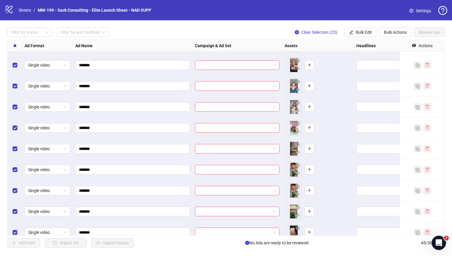
scroll to position [447, 0]
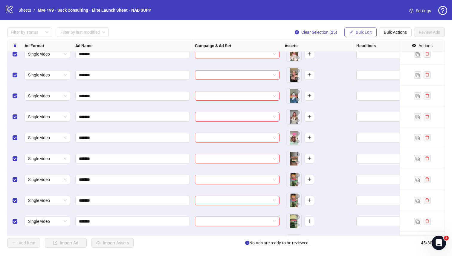
click at [358, 34] on span "Bulk Edit" at bounding box center [364, 32] width 16 height 5
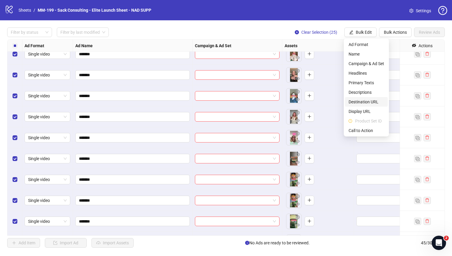
click at [358, 100] on span "Destination URL" at bounding box center [366, 102] width 36 height 7
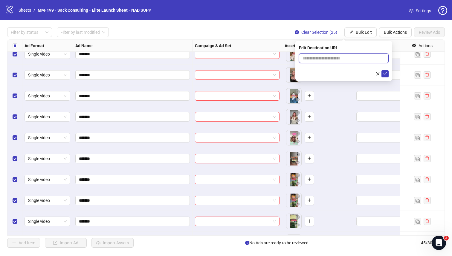
click at [342, 58] on input "text" at bounding box center [341, 58] width 78 height 7
paste input "**********"
type input "**********"
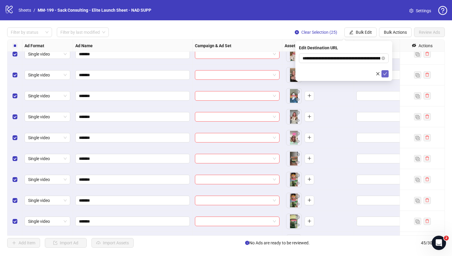
click at [358, 73] on icon "check" at bounding box center [385, 73] width 4 height 3
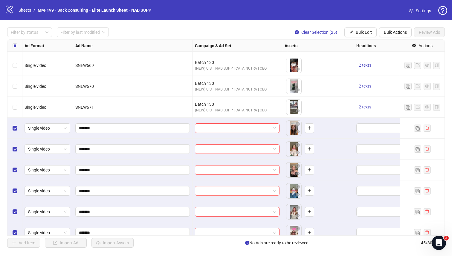
scroll to position [364, 0]
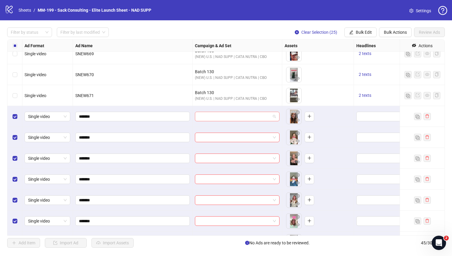
click at [250, 116] on input "search" at bounding box center [234, 116] width 72 height 9
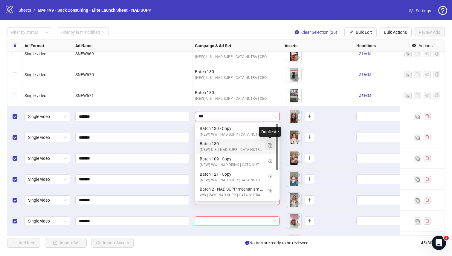
click at [270, 146] on img "button" at bounding box center [270, 145] width 4 height 4
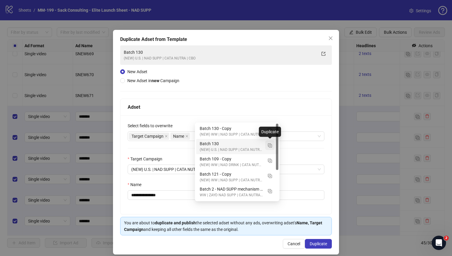
type input "***"
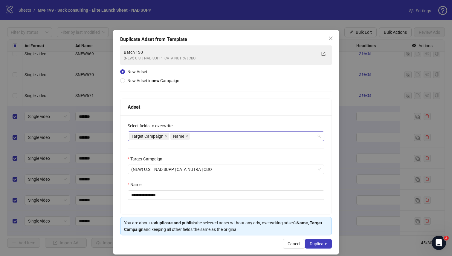
click at [219, 135] on div "Target Campaign Name" at bounding box center [223, 136] width 188 height 8
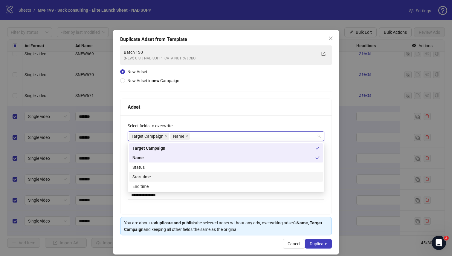
click at [192, 174] on div "Start time" at bounding box center [225, 177] width 187 height 7
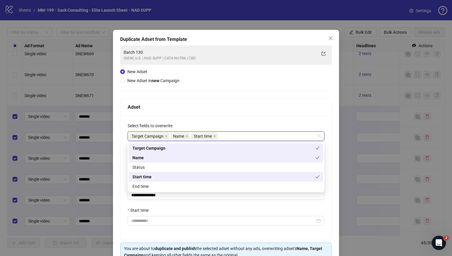
click at [239, 124] on div "Select fields to overwrite" at bounding box center [226, 126] width 197 height 9
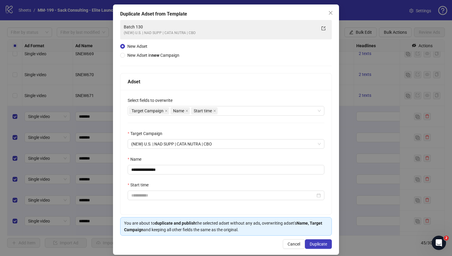
scroll to position [32, 0]
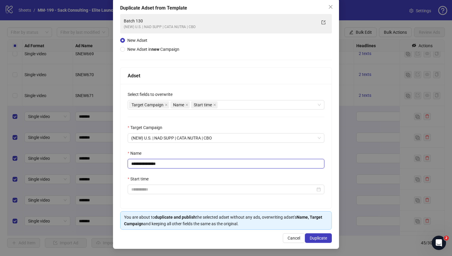
click at [195, 165] on input "**********" at bounding box center [226, 164] width 197 height 10
type input "*********"
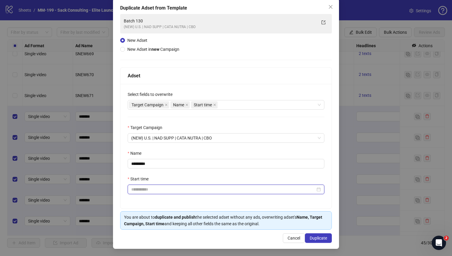
click at [199, 192] on input "Start time" at bounding box center [223, 189] width 184 height 7
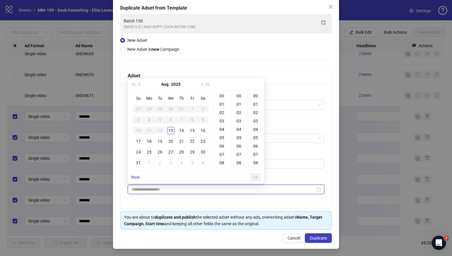
type input "**********"
click at [173, 129] on div "13" at bounding box center [170, 130] width 7 height 7
click at [223, 128] on div "04" at bounding box center [222, 129] width 14 height 8
type input "**********"
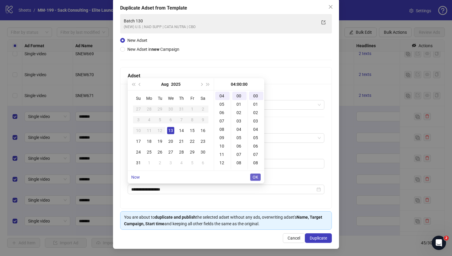
click at [255, 177] on span "OK" at bounding box center [255, 177] width 6 height 5
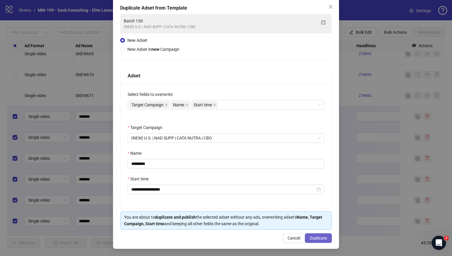
click at [316, 223] on span "Duplicate" at bounding box center [318, 238] width 17 height 5
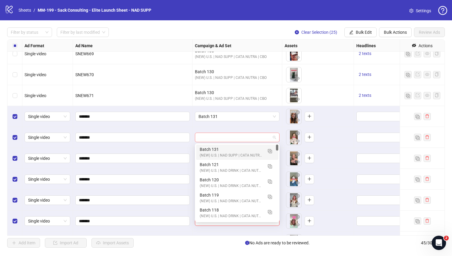
click at [272, 138] on span at bounding box center [236, 137] width 77 height 9
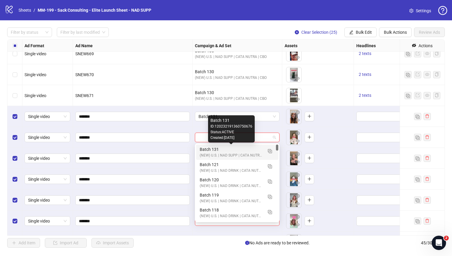
click at [246, 151] on div "Batch 131" at bounding box center [231, 149] width 63 height 7
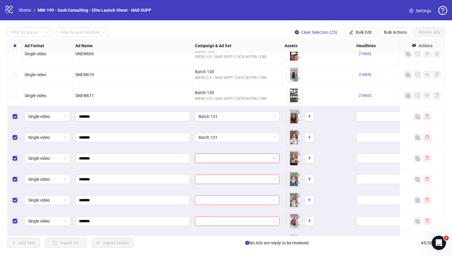
click at [241, 157] on input "search" at bounding box center [234, 158] width 72 height 9
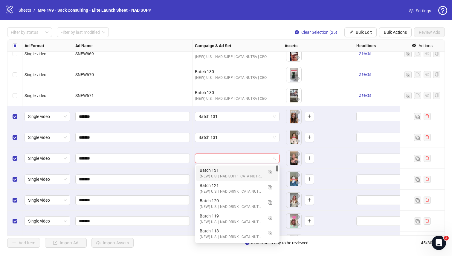
click at [230, 172] on div "Batch 131" at bounding box center [231, 170] width 63 height 7
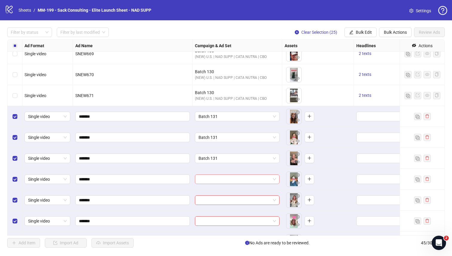
click at [228, 182] on input "search" at bounding box center [234, 179] width 72 height 9
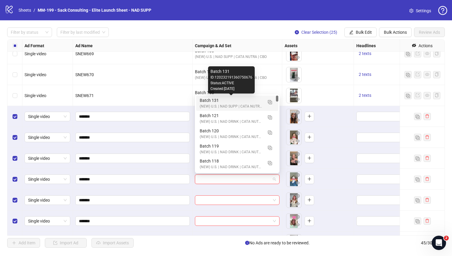
click at [227, 99] on div "Batch 131" at bounding box center [231, 100] width 63 height 7
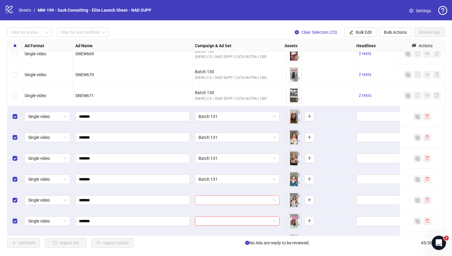
click at [217, 204] on input "search" at bounding box center [234, 200] width 72 height 9
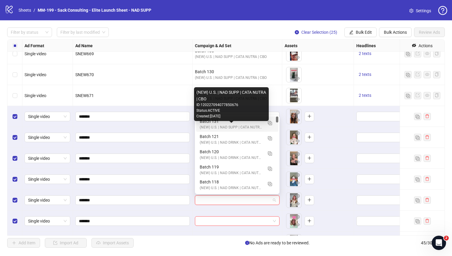
click at [203, 127] on div "(NEW) U.S. | NAD SUPP | CATA NUTRA | CBO" at bounding box center [231, 128] width 63 height 6
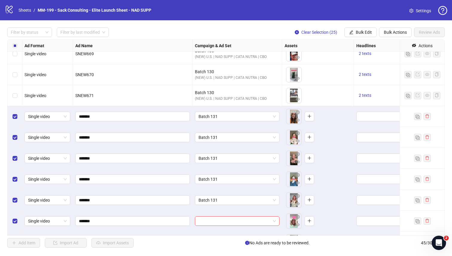
scroll to position [374, 0]
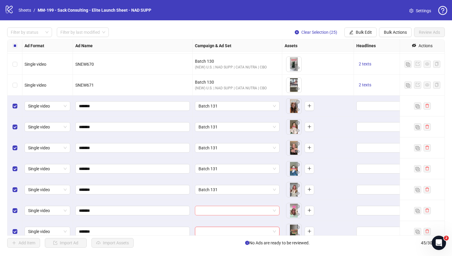
click at [223, 210] on input "search" at bounding box center [234, 210] width 72 height 9
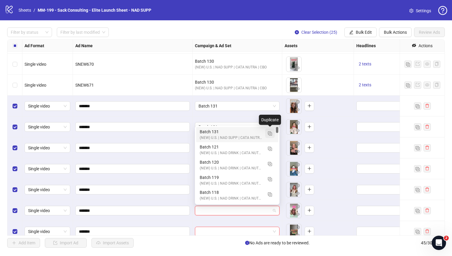
click at [271, 134] on img "button" at bounding box center [270, 133] width 4 height 4
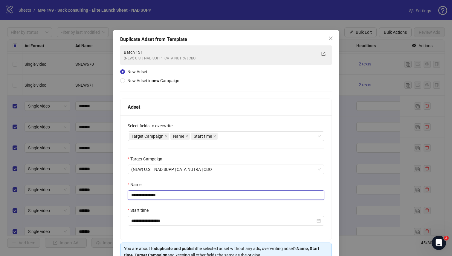
drag, startPoint x: 166, startPoint y: 197, endPoint x: 148, endPoint y: 197, distance: 18.2
click at [148, 197] on input "**********" at bounding box center [226, 195] width 197 height 10
type input "*********"
click at [277, 210] on div "Start time" at bounding box center [226, 211] width 197 height 9
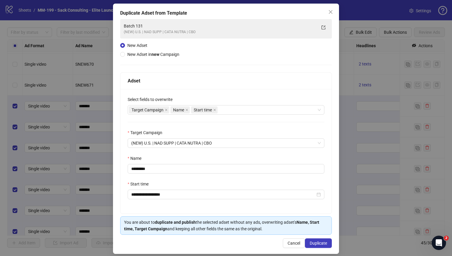
scroll to position [32, 0]
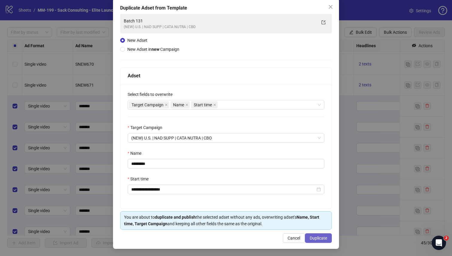
click at [312, 223] on span "Duplicate" at bounding box center [318, 238] width 17 height 5
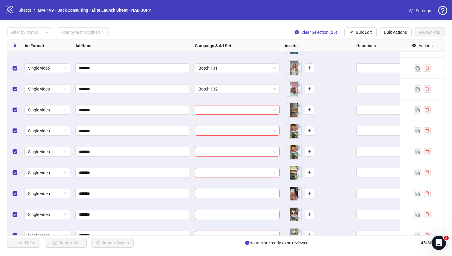
scroll to position [517, 0]
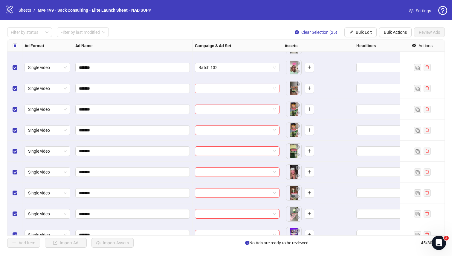
click at [247, 89] on input "search" at bounding box center [234, 88] width 72 height 9
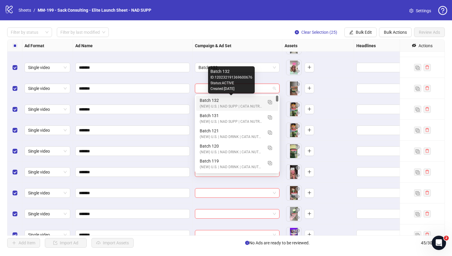
click at [241, 100] on div "Batch 132" at bounding box center [231, 100] width 63 height 7
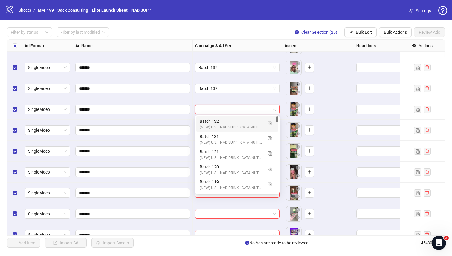
click at [238, 105] on input "search" at bounding box center [234, 109] width 72 height 9
click at [225, 122] on div "Batch 132" at bounding box center [231, 121] width 63 height 7
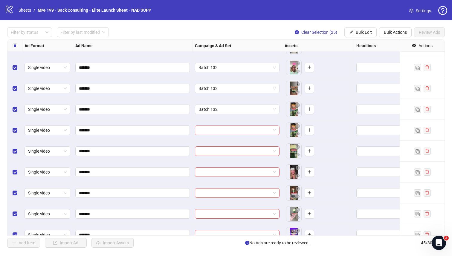
click at [221, 130] on input "search" at bounding box center [234, 130] width 72 height 9
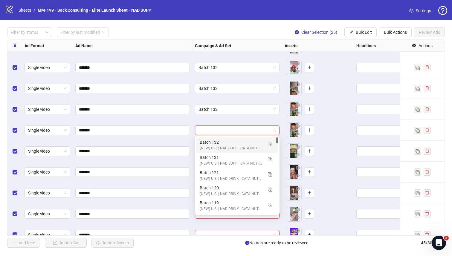
click at [219, 141] on div "Batch 132" at bounding box center [231, 142] width 63 height 7
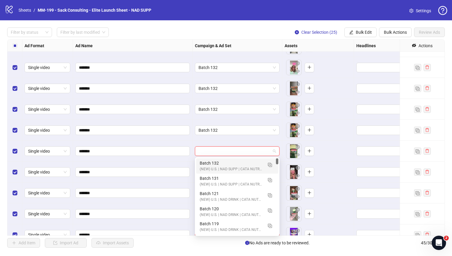
click at [217, 151] on input "search" at bounding box center [234, 151] width 72 height 9
click at [217, 167] on div "(NEW) U.S. | NAD SUPP | CATA NUTRA | CBO" at bounding box center [231, 169] width 63 height 6
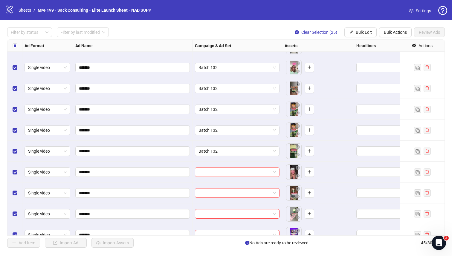
click at [234, 171] on input "search" at bounding box center [234, 172] width 72 height 9
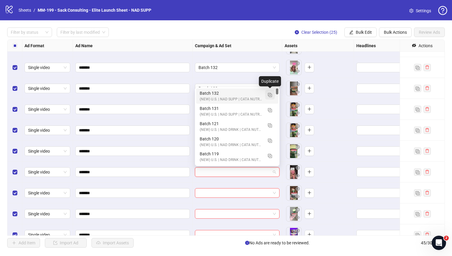
click at [269, 97] on button "button" at bounding box center [270, 95] width 10 height 10
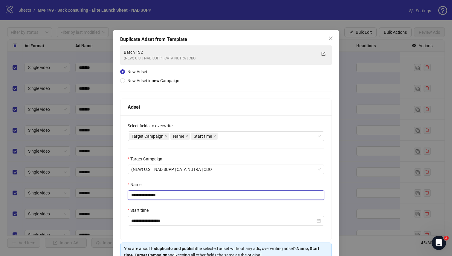
drag, startPoint x: 165, startPoint y: 196, endPoint x: 148, endPoint y: 197, distance: 16.7
click at [148, 197] on input "**********" at bounding box center [226, 195] width 197 height 10
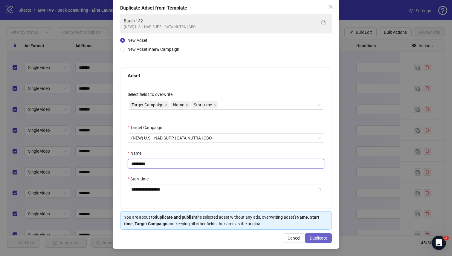
type input "*********"
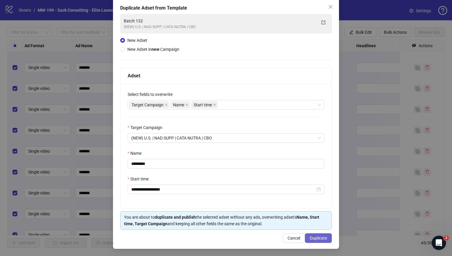
click at [313, 223] on span "Duplicate" at bounding box center [318, 238] width 17 height 5
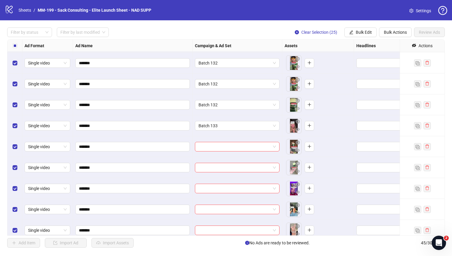
scroll to position [572, 0]
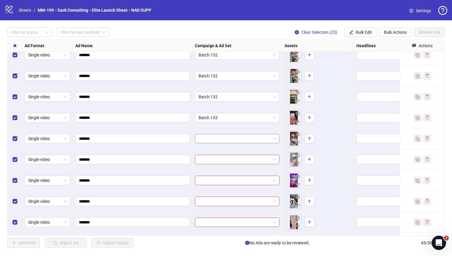
click at [233, 138] on input "search" at bounding box center [234, 138] width 72 height 9
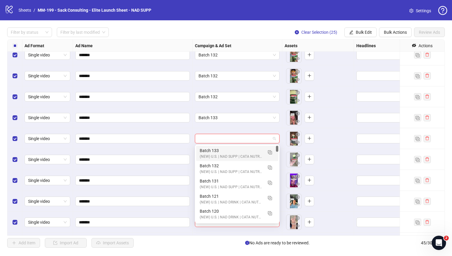
click at [227, 154] on div "(NEW) U.S. | NAD SUPP | CATA NUTRA | CBO" at bounding box center [231, 157] width 63 height 6
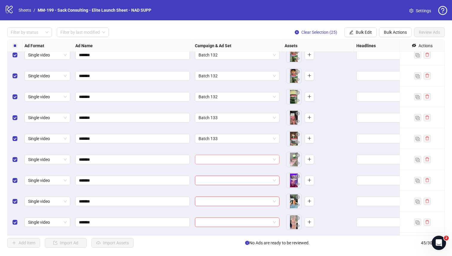
click at [224, 161] on input "search" at bounding box center [234, 159] width 72 height 9
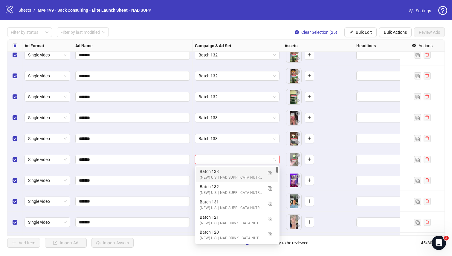
click at [222, 172] on div "Batch 133" at bounding box center [231, 171] width 63 height 7
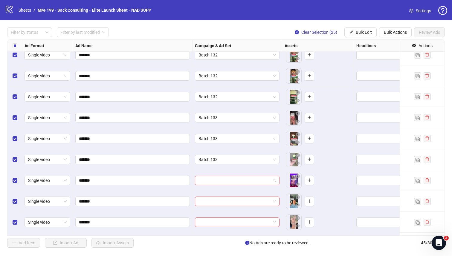
click at [222, 180] on input "search" at bounding box center [234, 180] width 72 height 9
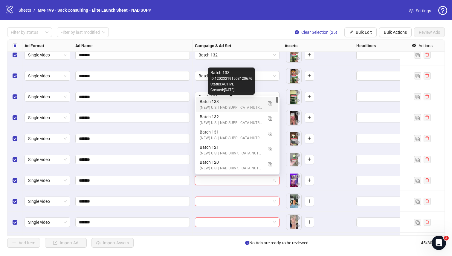
click at [221, 99] on div "Batch 133" at bounding box center [231, 101] width 63 height 7
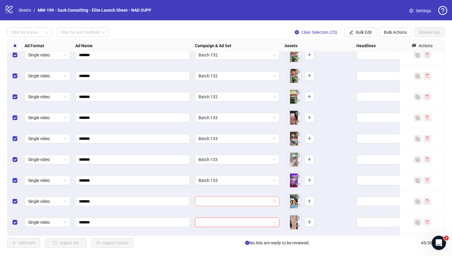
click at [214, 201] on input "search" at bounding box center [234, 201] width 72 height 9
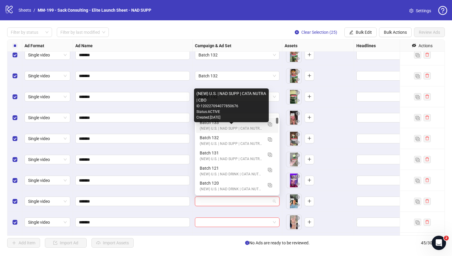
click at [203, 128] on div "(NEW) U.S. | NAD SUPP | CATA NUTRA | CBO" at bounding box center [231, 129] width 63 height 6
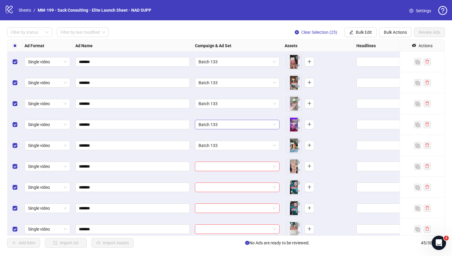
scroll to position [629, 0]
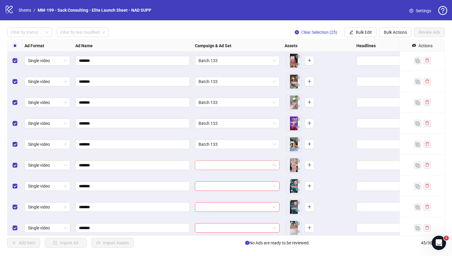
click at [254, 164] on input "search" at bounding box center [234, 165] width 72 height 9
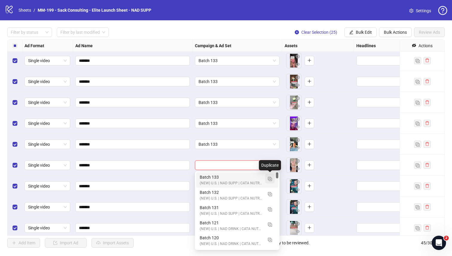
click at [270, 181] on span "button" at bounding box center [270, 178] width 4 height 5
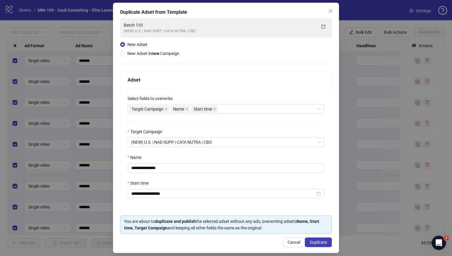
scroll to position [32, 0]
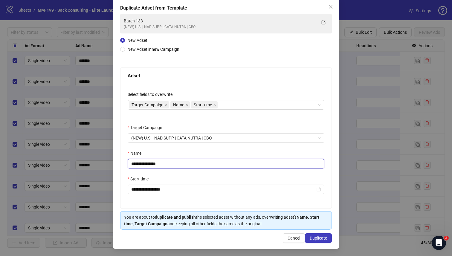
drag, startPoint x: 165, startPoint y: 164, endPoint x: 148, endPoint y: 165, distance: 16.4
click at [148, 165] on input "**********" at bounding box center [226, 164] width 197 height 10
type input "*********"
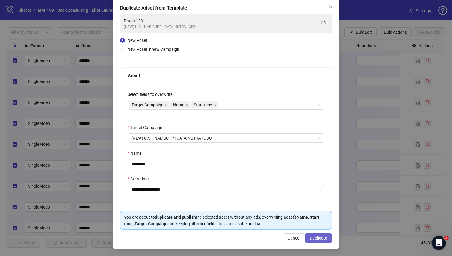
click at [323, 223] on span "Duplicate" at bounding box center [318, 238] width 17 height 5
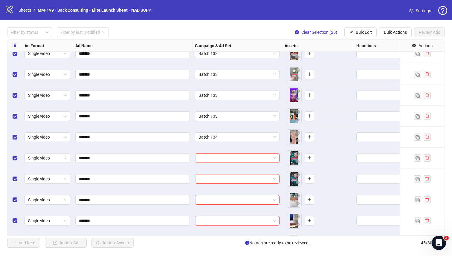
scroll to position [661, 0]
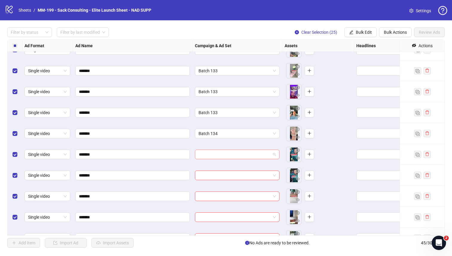
click at [252, 152] on input "search" at bounding box center [234, 154] width 72 height 9
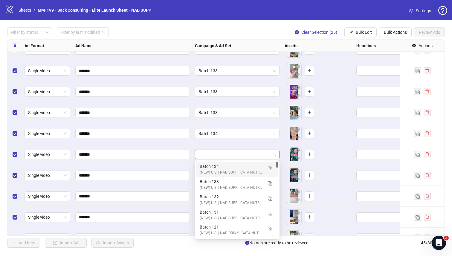
click at [231, 171] on div "(NEW) U.S. | NAD SUPP | CATA NUTRA | CBO" at bounding box center [231, 173] width 63 height 6
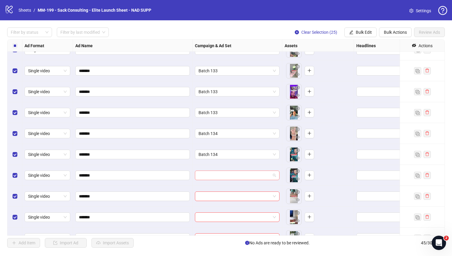
click at [220, 176] on input "search" at bounding box center [234, 175] width 72 height 9
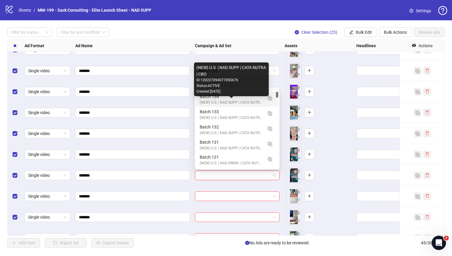
click at [203, 99] on div "Batch 134" at bounding box center [231, 96] width 63 height 7
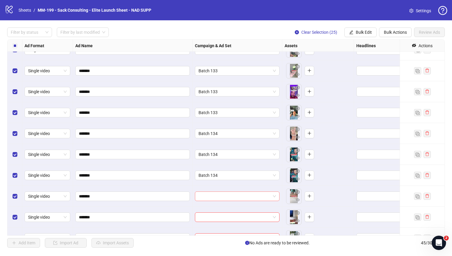
click at [207, 198] on input "search" at bounding box center [234, 196] width 72 height 9
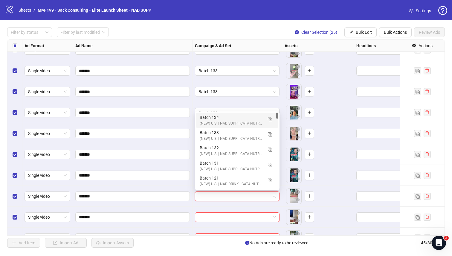
click at [202, 121] on div "(NEW) U.S. | NAD SUPP | CATA NUTRA | CBO" at bounding box center [231, 124] width 63 height 6
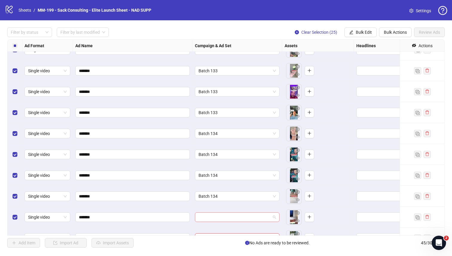
click at [201, 216] on input "search" at bounding box center [234, 217] width 72 height 9
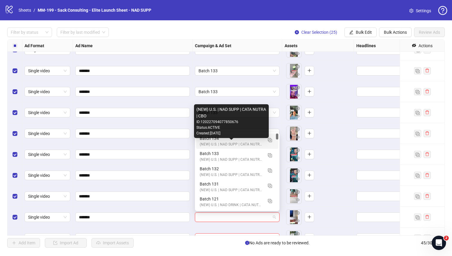
click at [205, 142] on div "(NEW) U.S. | NAD SUPP | CATA NUTRA | CBO" at bounding box center [231, 145] width 63 height 6
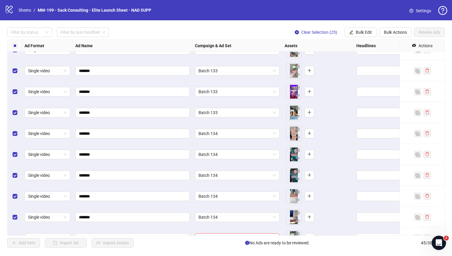
scroll to position [757, 0]
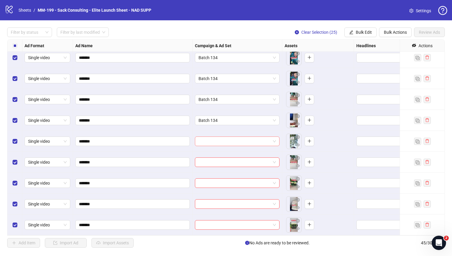
click at [215, 143] on input "search" at bounding box center [234, 141] width 72 height 9
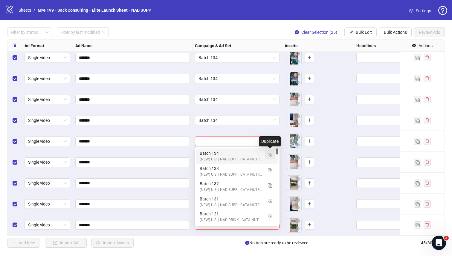
click at [270, 154] on img "button" at bounding box center [270, 155] width 4 height 4
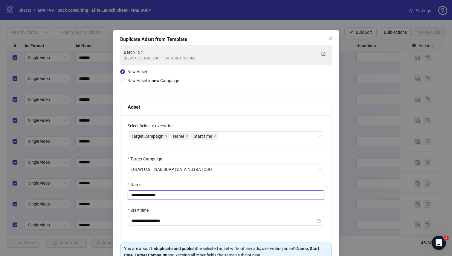
drag, startPoint x: 169, startPoint y: 197, endPoint x: 148, endPoint y: 197, distance: 21.2
click at [148, 197] on input "**********" at bounding box center [226, 195] width 197 height 10
type input "*********"
click at [195, 210] on div "Start time" at bounding box center [226, 211] width 197 height 9
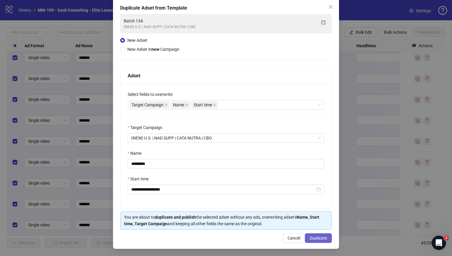
click at [318, 223] on span "Duplicate" at bounding box center [318, 238] width 17 height 5
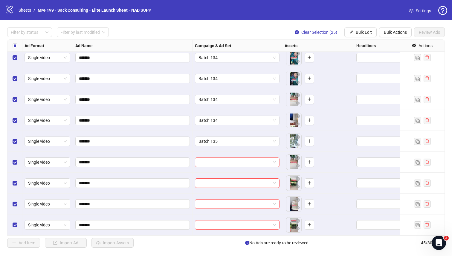
click at [232, 161] on input "search" at bounding box center [234, 162] width 72 height 9
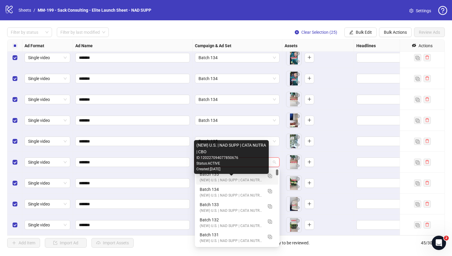
click at [219, 181] on div "(NEW) U.S. | NAD SUPP | CATA NUTRA | CBO" at bounding box center [231, 180] width 63 height 6
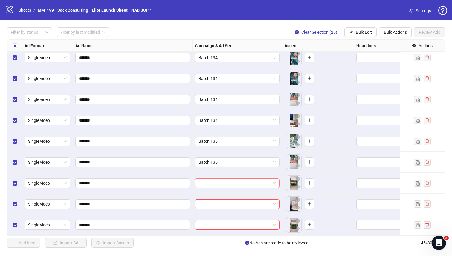
click at [210, 185] on input "search" at bounding box center [234, 183] width 72 height 9
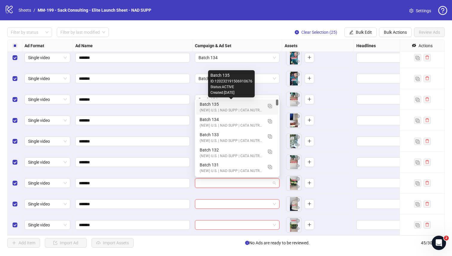
click at [205, 105] on div "Batch 135" at bounding box center [231, 104] width 63 height 7
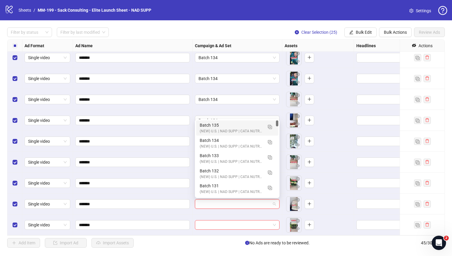
click at [205, 202] on input "search" at bounding box center [234, 204] width 72 height 9
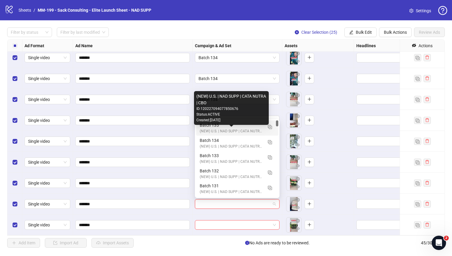
click at [207, 132] on div "(NEW) U.S. | NAD SUPP | CATA NUTRA | CBO" at bounding box center [231, 131] width 63 height 6
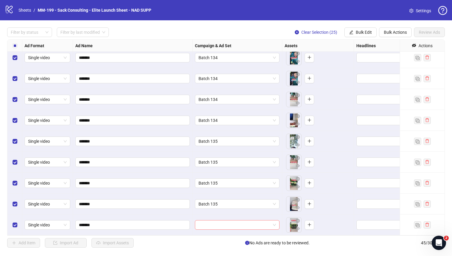
click at [206, 223] on input "search" at bounding box center [234, 224] width 72 height 9
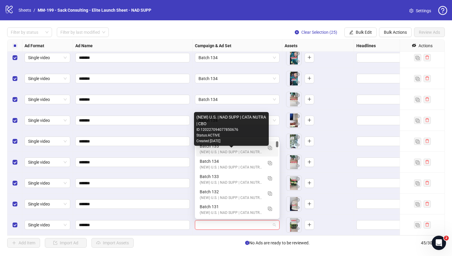
click at [210, 154] on div "(NEW) U.S. | NAD SUPP | CATA NUTRA | CBO" at bounding box center [231, 152] width 63 height 6
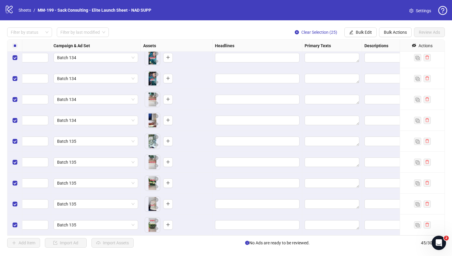
scroll to position [757, 179]
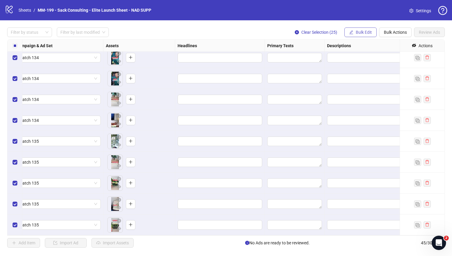
click at [358, 34] on span "Bulk Edit" at bounding box center [364, 32] width 16 height 5
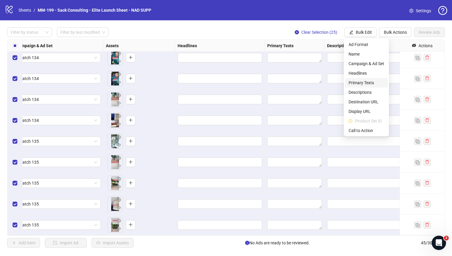
click at [358, 82] on span "Primary Texts" at bounding box center [366, 82] width 36 height 7
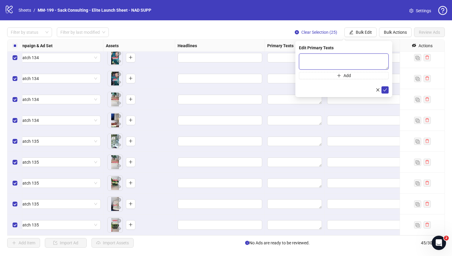
click at [339, 62] on textarea at bounding box center [344, 61] width 90 height 16
paste textarea "**********"
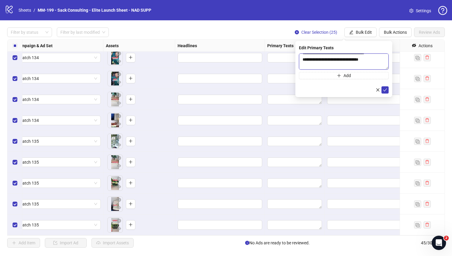
click at [358, 66] on textarea "**********" at bounding box center [344, 61] width 90 height 16
type textarea "**********"
click at [355, 73] on button "Add" at bounding box center [344, 75] width 90 height 7
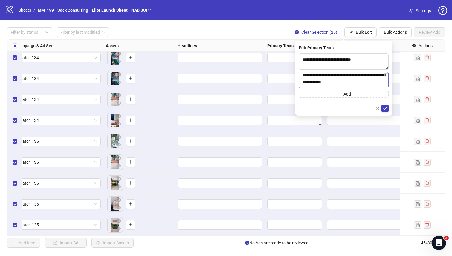
scroll to position [0, 0]
type textarea "**********"
click at [358, 108] on icon "check" at bounding box center [385, 108] width 4 height 4
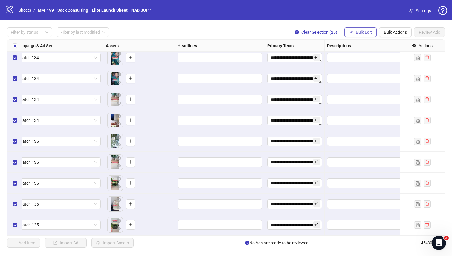
click at [358, 30] on span "Bulk Edit" at bounding box center [364, 32] width 16 height 5
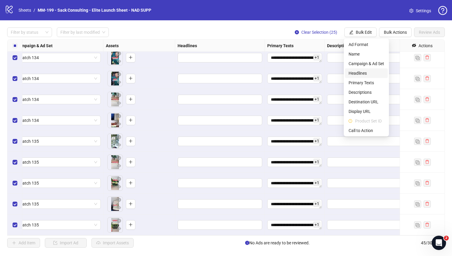
click at [358, 73] on span "Headlines" at bounding box center [366, 73] width 36 height 7
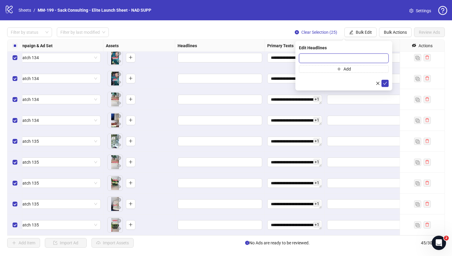
click at [334, 60] on input "text" at bounding box center [344, 58] width 90 height 10
paste input "**********"
type input "**********"
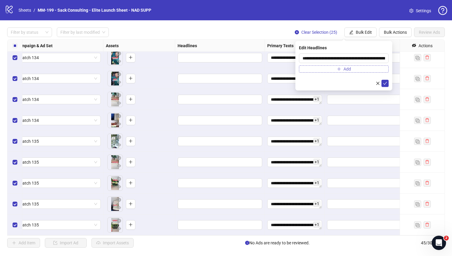
click at [344, 70] on span "Add" at bounding box center [346, 69] width 7 height 5
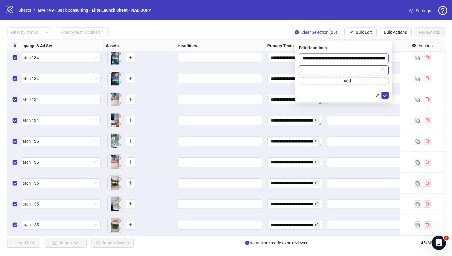
paste input "**********"
type input "**********"
click at [358, 95] on icon "check" at bounding box center [385, 95] width 4 height 4
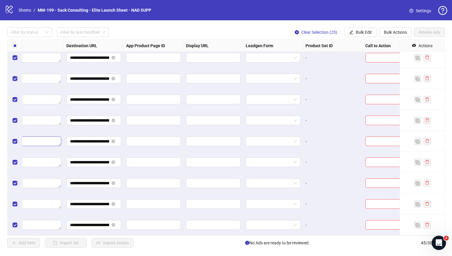
scroll to position [757, 540]
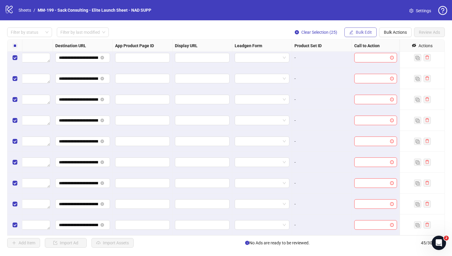
click at [358, 33] on span "Bulk Edit" at bounding box center [364, 32] width 16 height 5
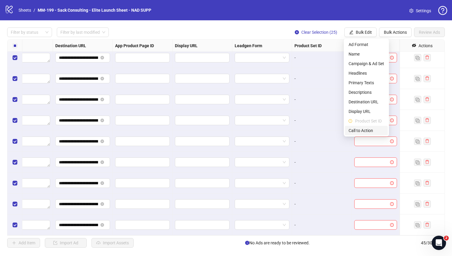
click at [358, 129] on span "Call to Action" at bounding box center [366, 130] width 36 height 7
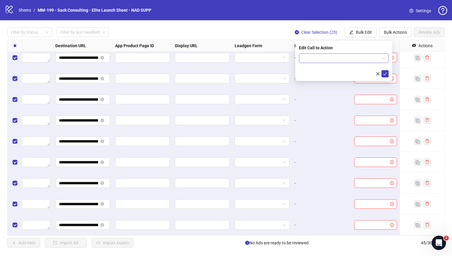
click at [343, 59] on input "search" at bounding box center [340, 58] width 77 height 9
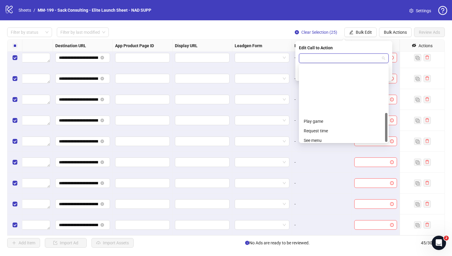
scroll to position [124, 0]
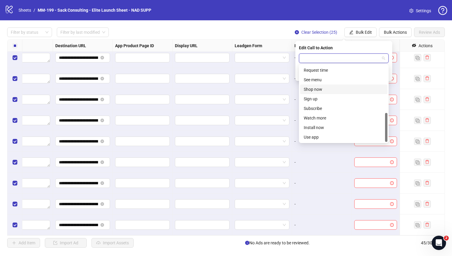
click at [330, 91] on div "Shop now" at bounding box center [344, 89] width 80 height 7
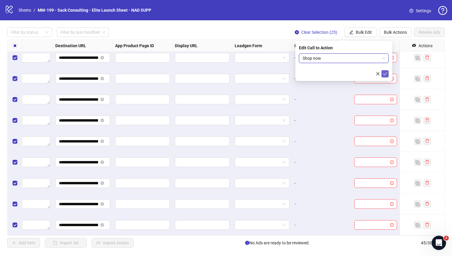
click at [358, 72] on icon "check" at bounding box center [385, 74] width 4 height 4
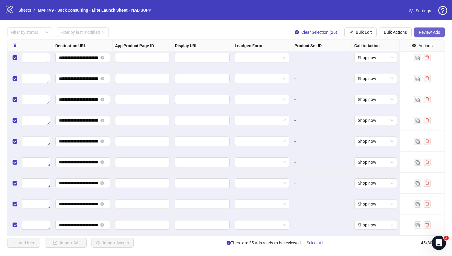
click at [358, 34] on span "Review Ads" at bounding box center [429, 32] width 21 height 5
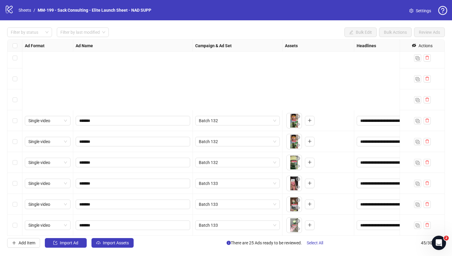
scroll to position [757, 0]
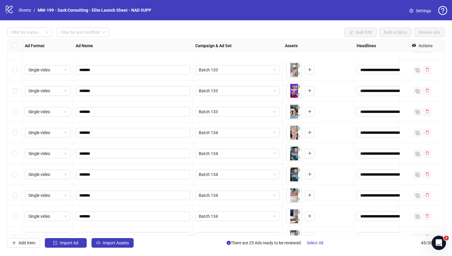
scroll to position [757, 0]
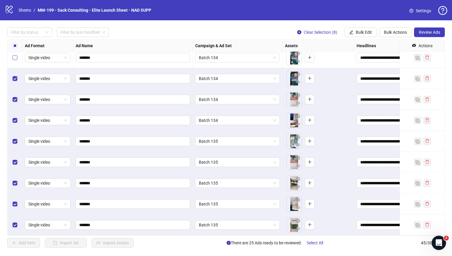
click at [13, 61] on label "Select row 37" at bounding box center [15, 57] width 5 height 7
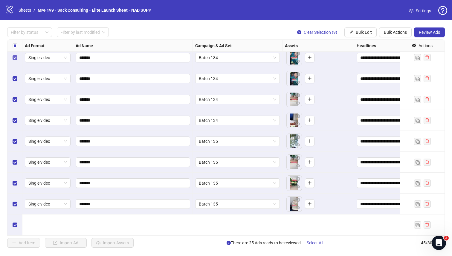
scroll to position [696, 0]
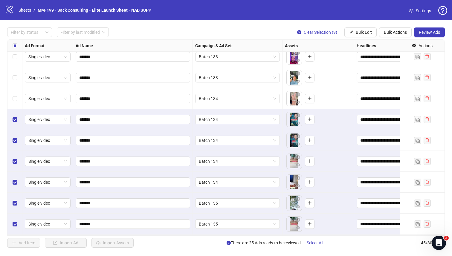
click at [13, 71] on div "Select row 35" at bounding box center [14, 77] width 15 height 21
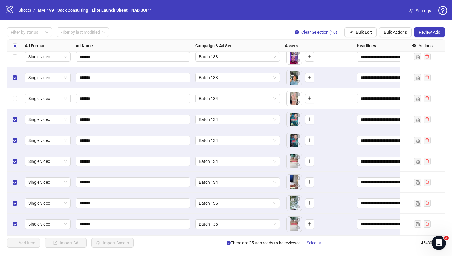
click at [16, 92] on div "Select row 36" at bounding box center [14, 98] width 15 height 21
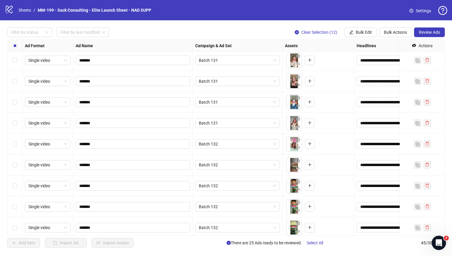
scroll to position [345, 0]
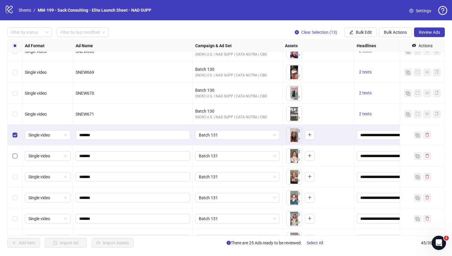
click at [13, 153] on label "Select row 22" at bounding box center [15, 156] width 5 height 7
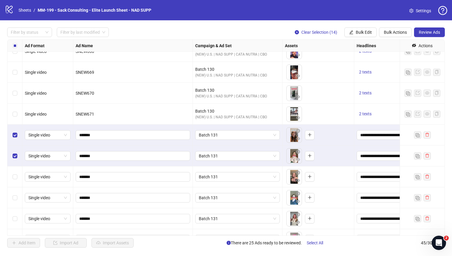
click at [13, 171] on div "Select row 23" at bounding box center [14, 176] width 15 height 21
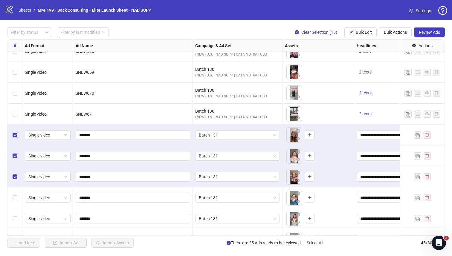
scroll to position [370, 0]
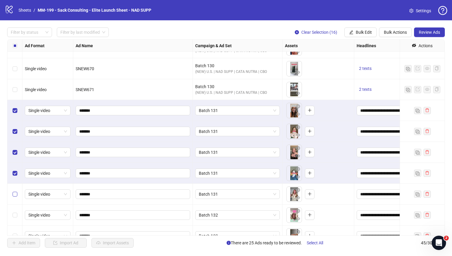
click at [15, 192] on label "Select row 25" at bounding box center [15, 194] width 5 height 7
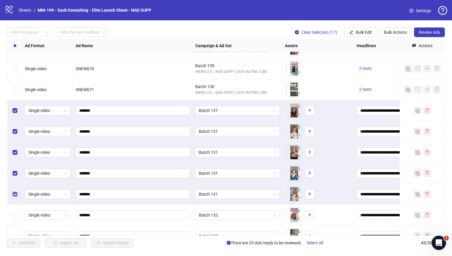
scroll to position [401, 0]
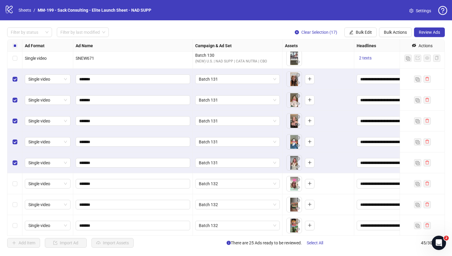
click at [14, 188] on div "Select row 26" at bounding box center [14, 183] width 15 height 21
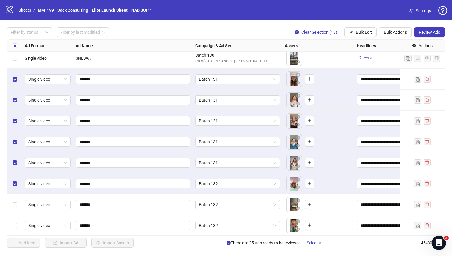
click at [14, 199] on div "Select row 27" at bounding box center [14, 204] width 15 height 21
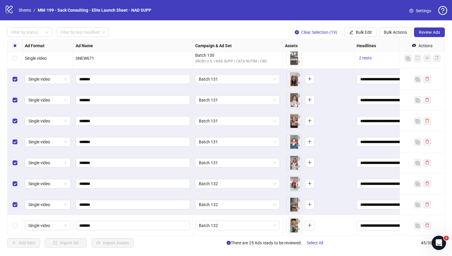
scroll to position [433, 0]
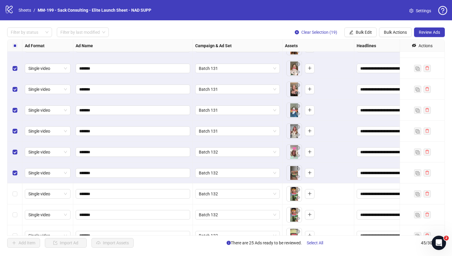
click at [14, 199] on div "Select row 28" at bounding box center [14, 193] width 15 height 21
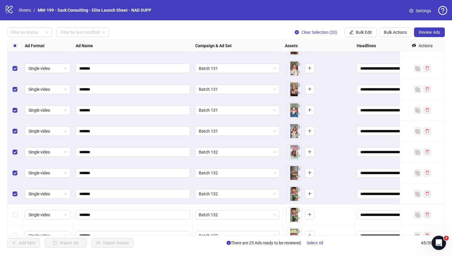
click at [14, 211] on div "Select row 29" at bounding box center [14, 214] width 15 height 21
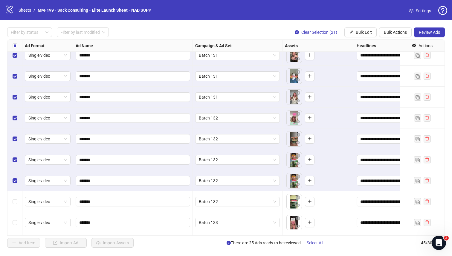
scroll to position [468, 0]
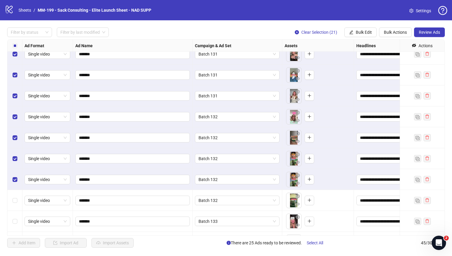
click at [14, 207] on div "Select row 30" at bounding box center [14, 200] width 15 height 21
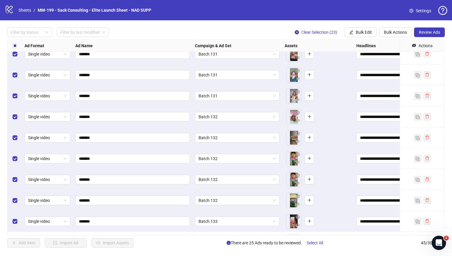
scroll to position [527, 0]
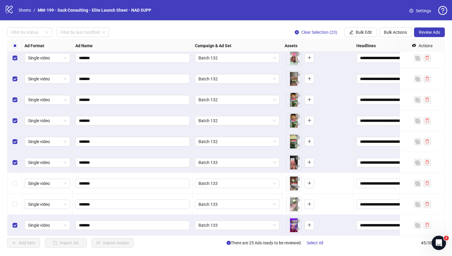
click at [15, 193] on div "Select row 32" at bounding box center [14, 183] width 15 height 21
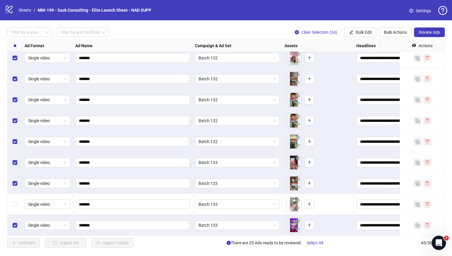
click at [15, 200] on div "Select row 33" at bounding box center [14, 204] width 15 height 21
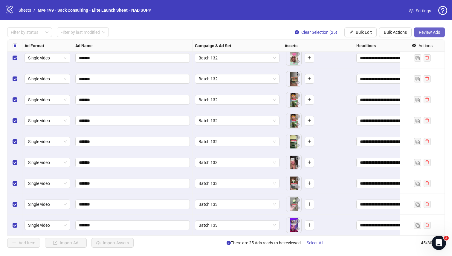
click at [358, 34] on span "Review Ads" at bounding box center [429, 32] width 21 height 5
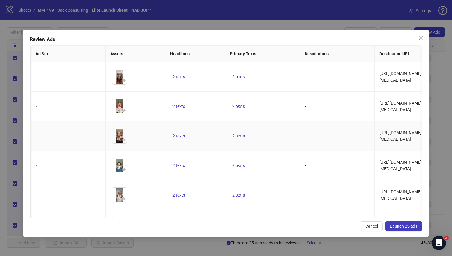
scroll to position [0, 83]
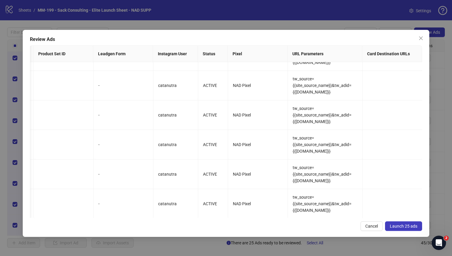
click at [358, 223] on span "Launch 25 ads" at bounding box center [403, 226] width 27 height 5
